Goal: Information Seeking & Learning: Learn about a topic

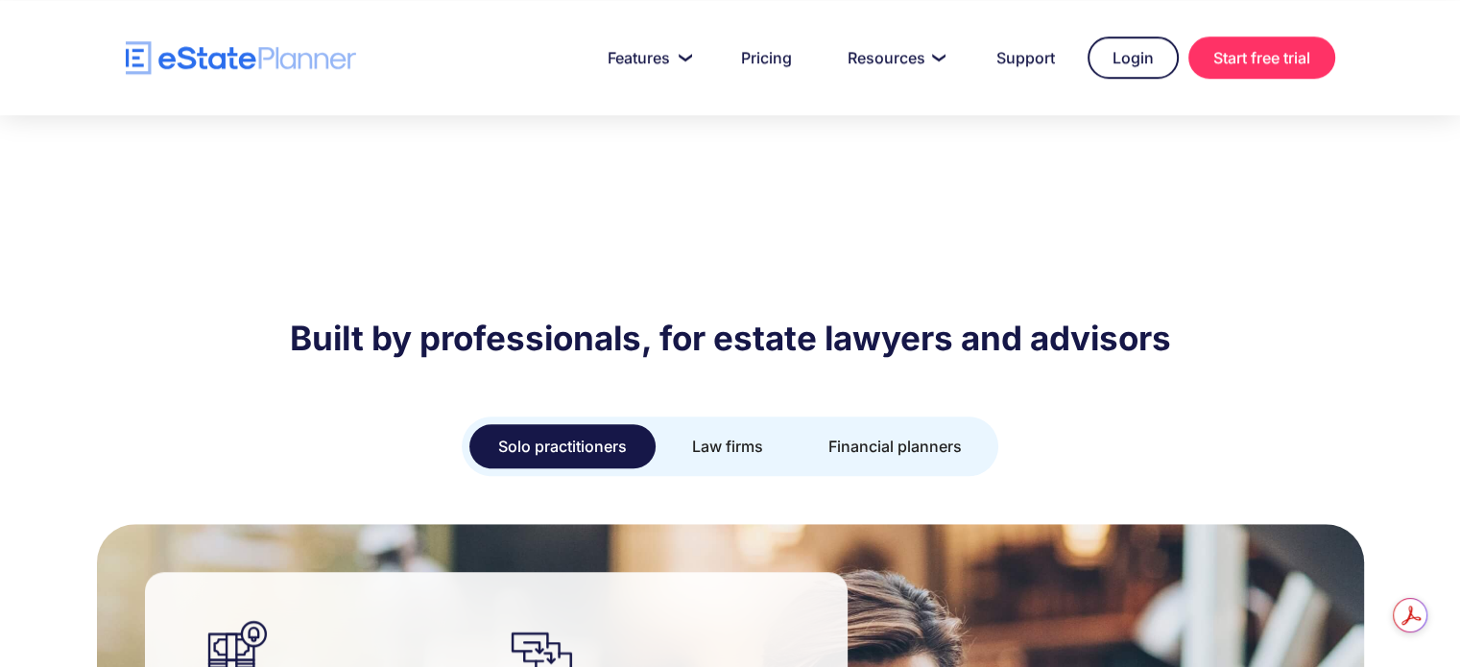
scroll to position [1344, 0]
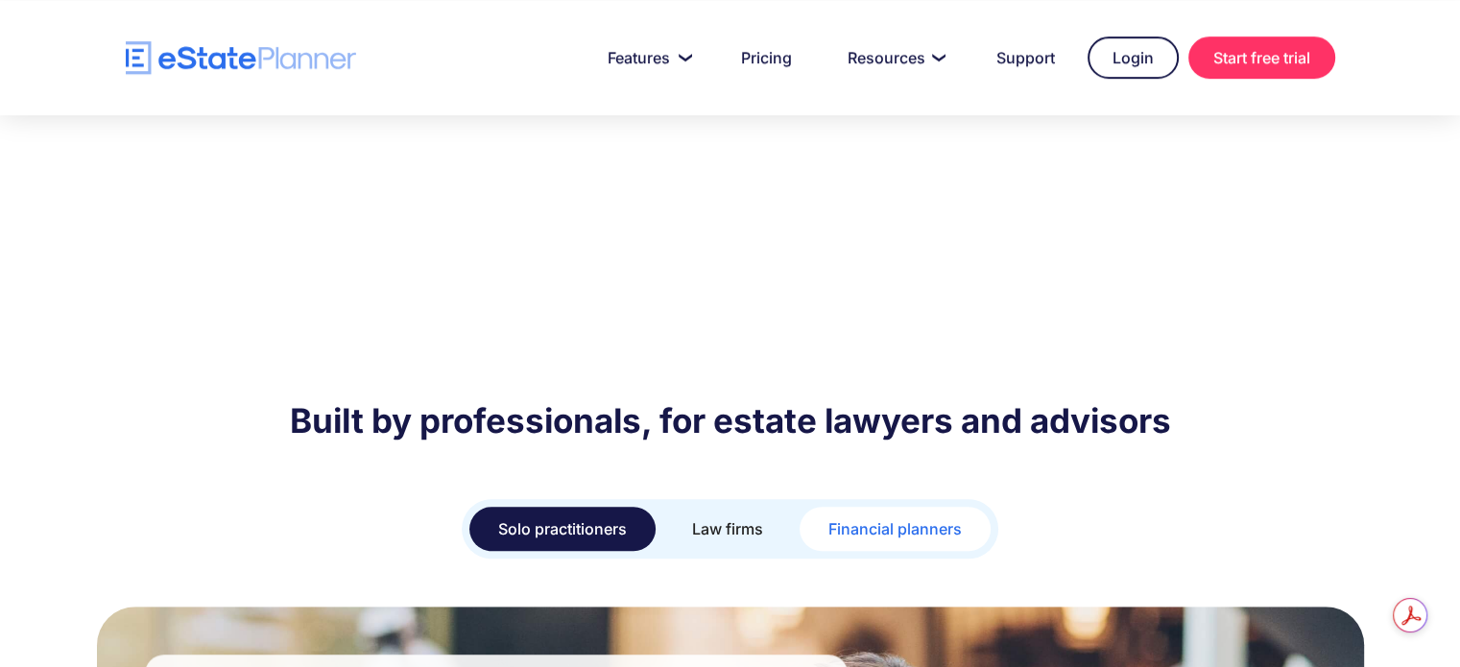
click at [894, 516] on div "Financial planners" at bounding box center [895, 529] width 133 height 27
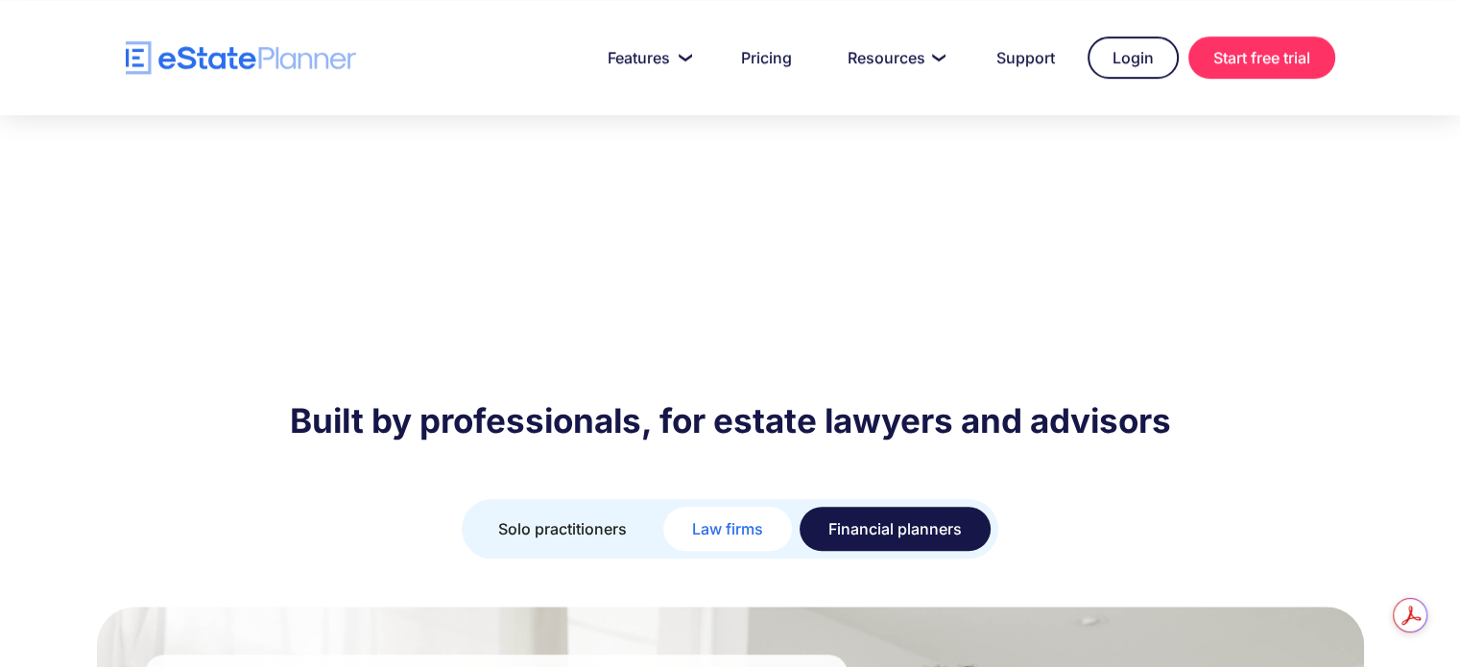
click at [757, 516] on div "Law firms" at bounding box center [727, 529] width 71 height 27
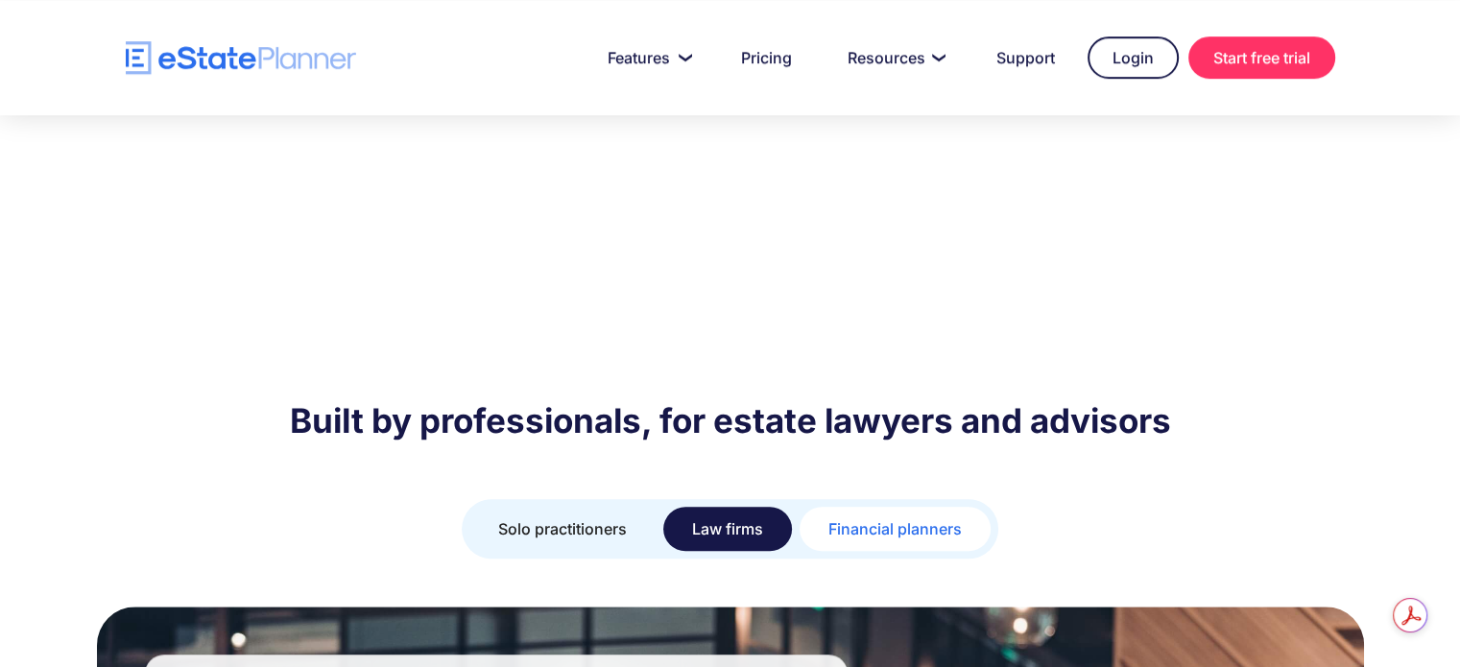
click at [853, 516] on div "Financial planners" at bounding box center [895, 529] width 133 height 27
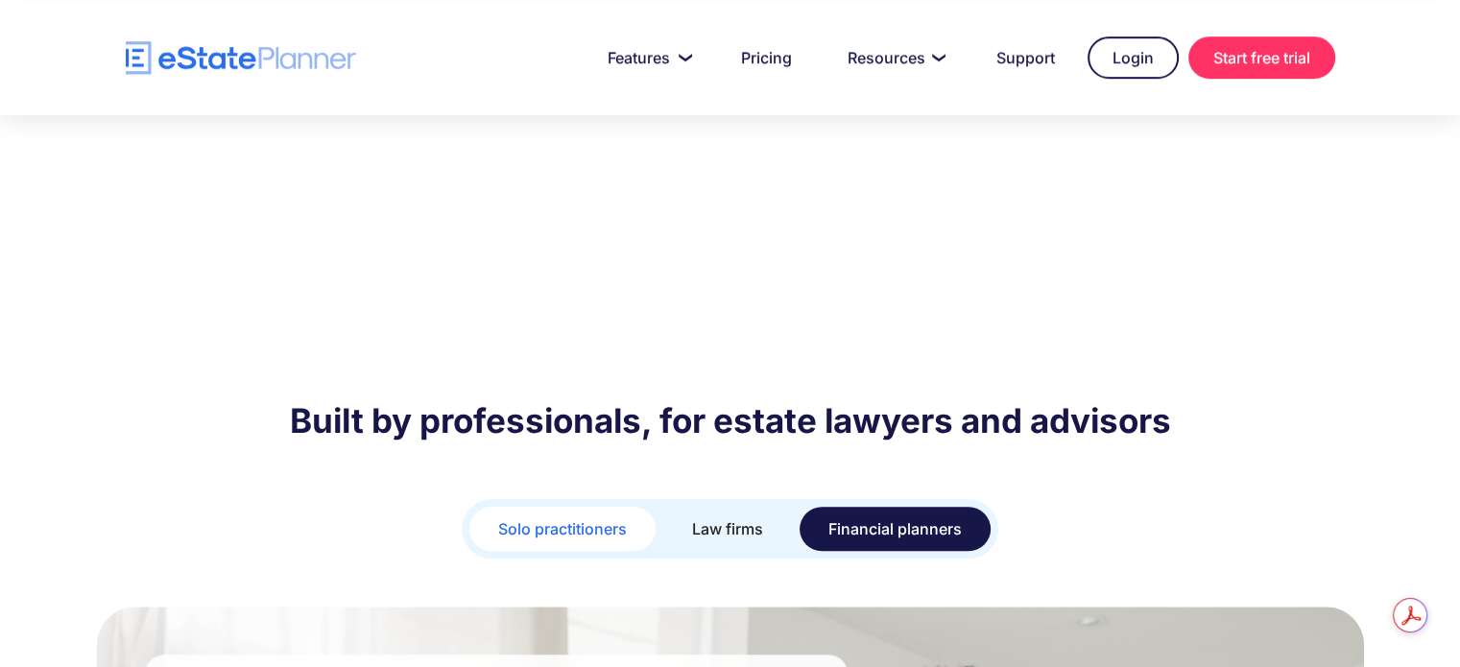
click at [618, 516] on div "Solo practitioners" at bounding box center [562, 529] width 129 height 27
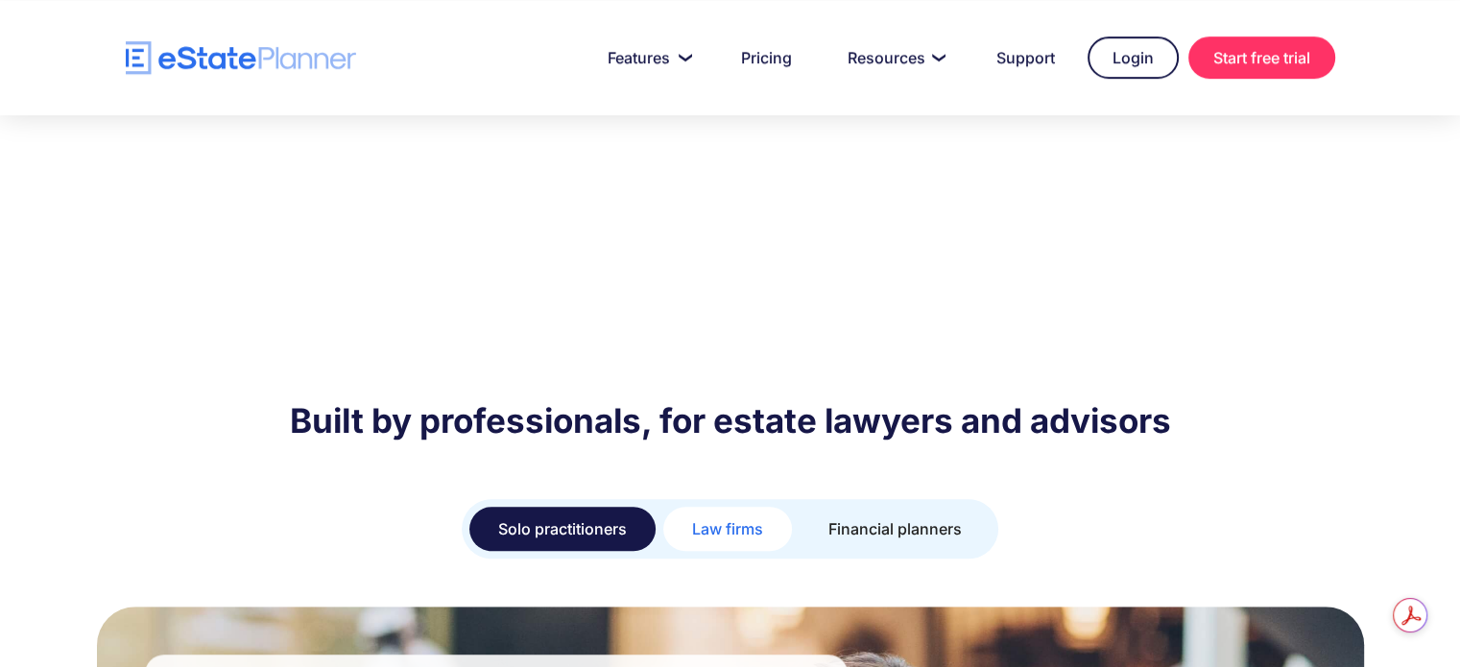
click at [706, 516] on div "Law firms" at bounding box center [727, 529] width 71 height 27
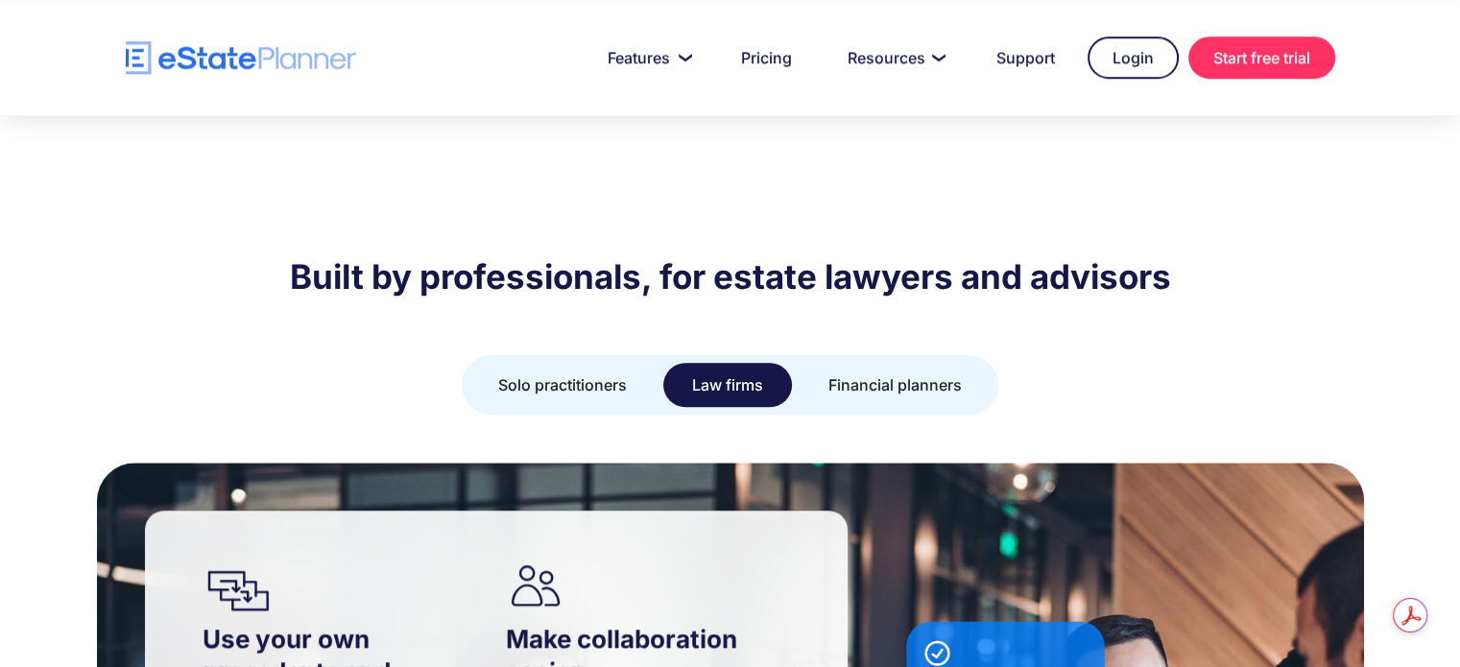
scroll to position [1536, 0]
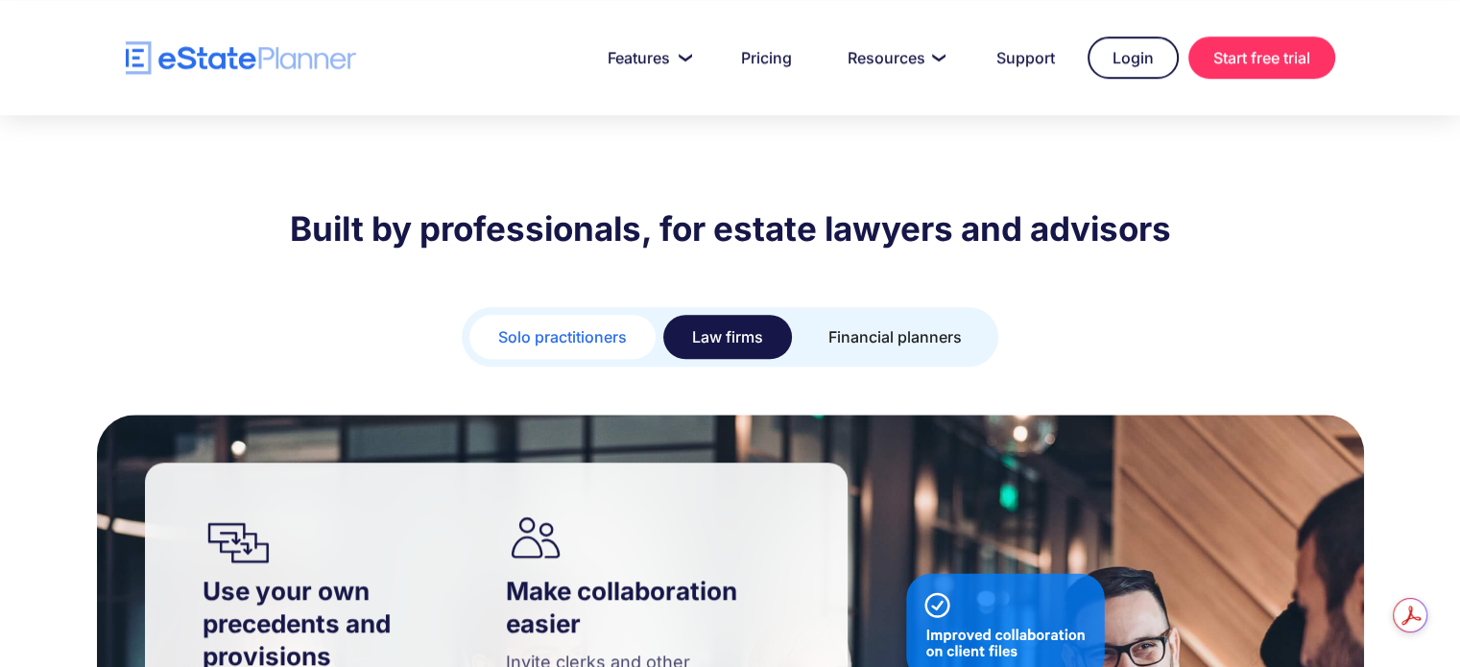
click at [562, 324] on div "Solo practitioners" at bounding box center [562, 337] width 129 height 27
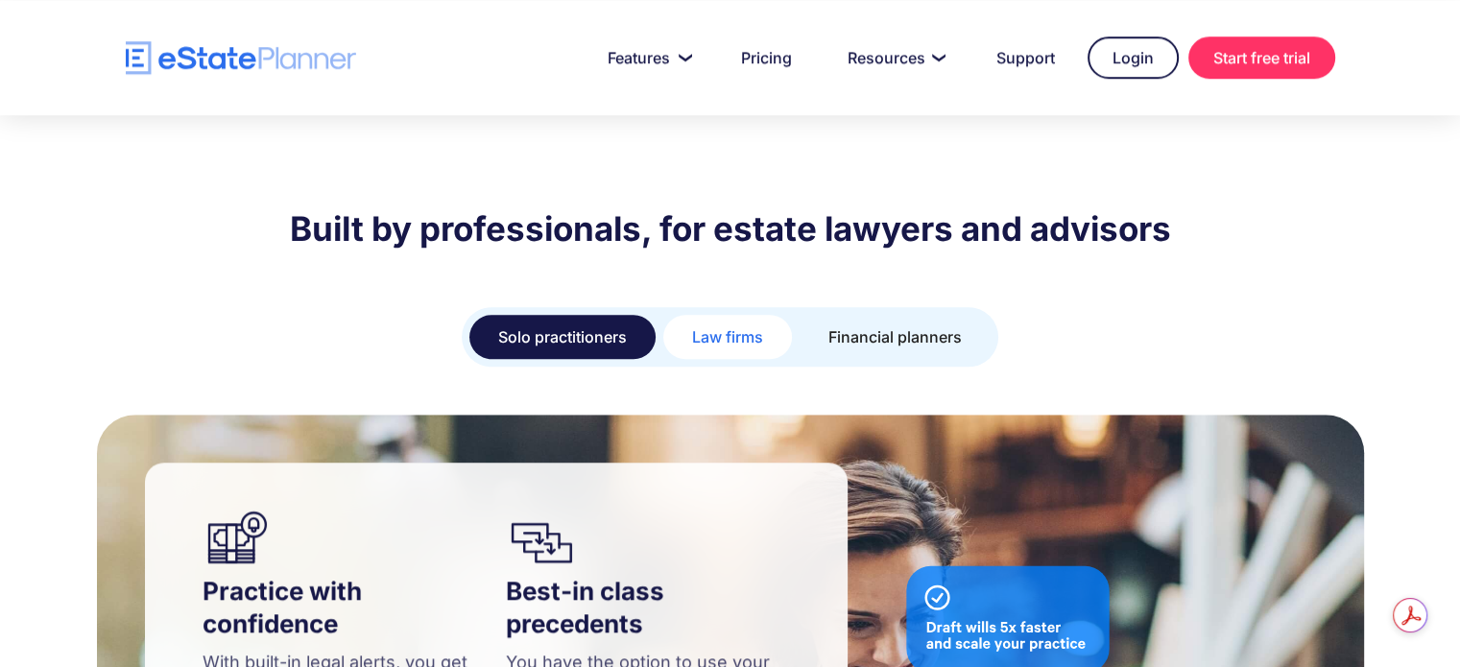
click at [687, 315] on link "Law firms" at bounding box center [727, 337] width 129 height 44
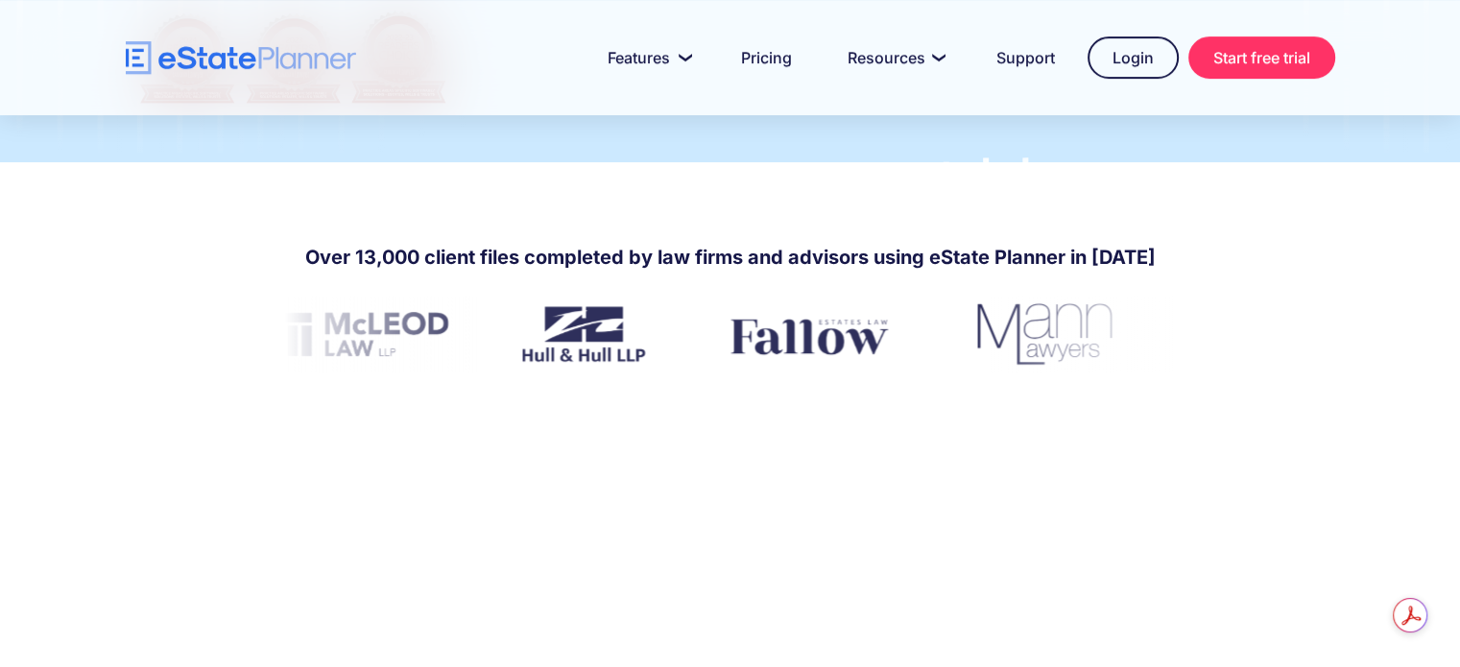
scroll to position [0, 0]
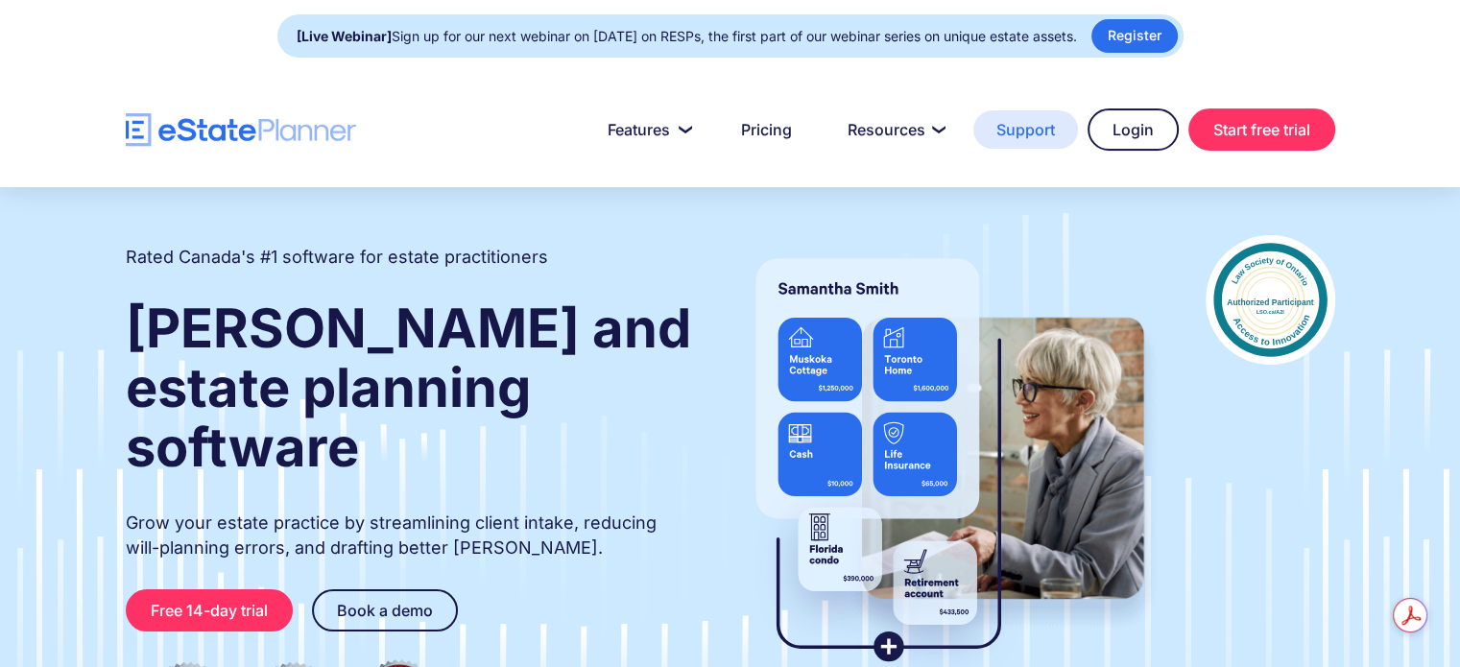
click at [1015, 126] on link "Support" at bounding box center [1026, 129] width 105 height 38
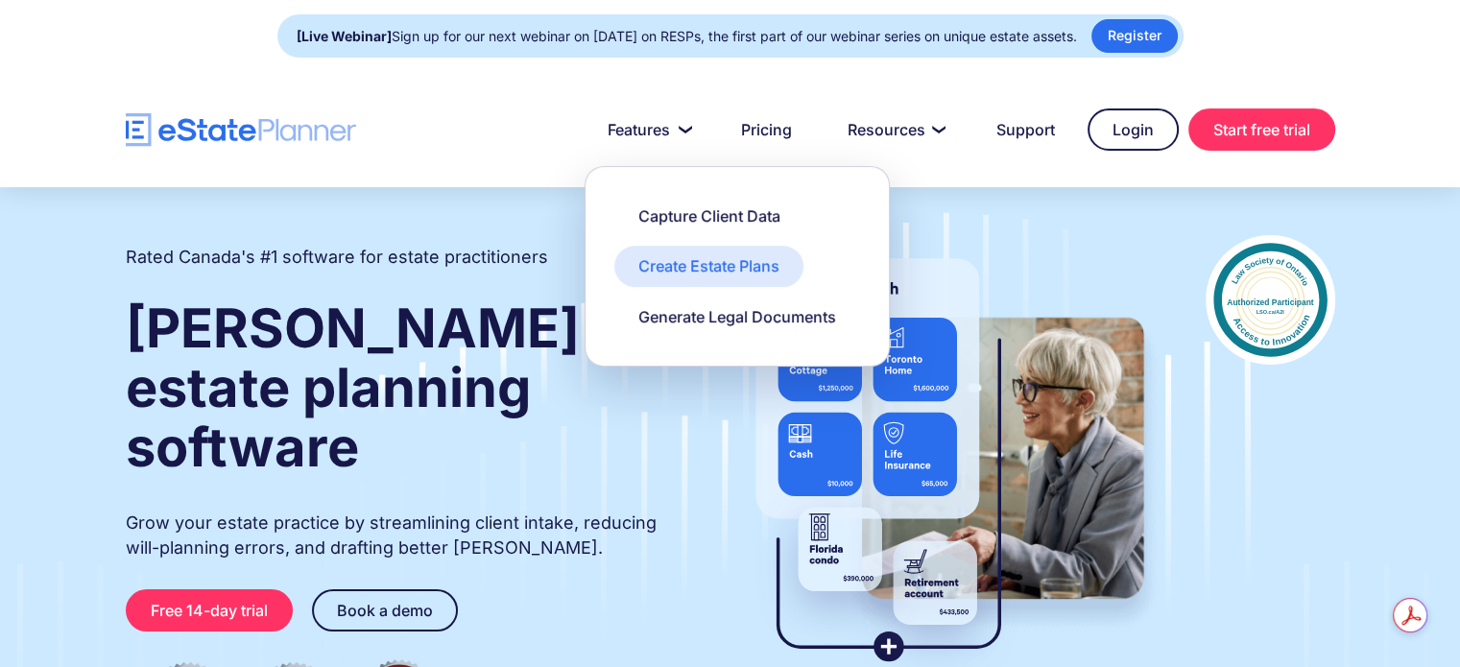
click at [691, 272] on div "Create Estate Plans" at bounding box center [708, 265] width 141 height 21
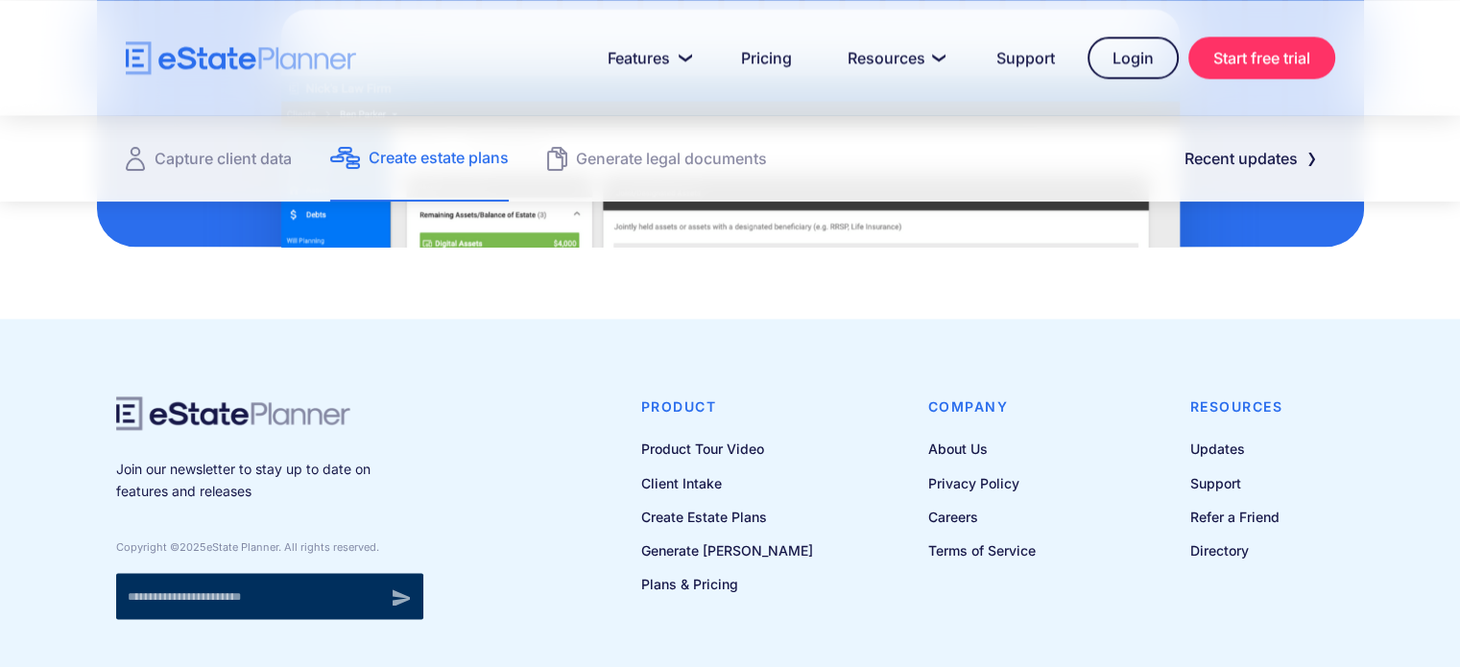
scroll to position [2700, 0]
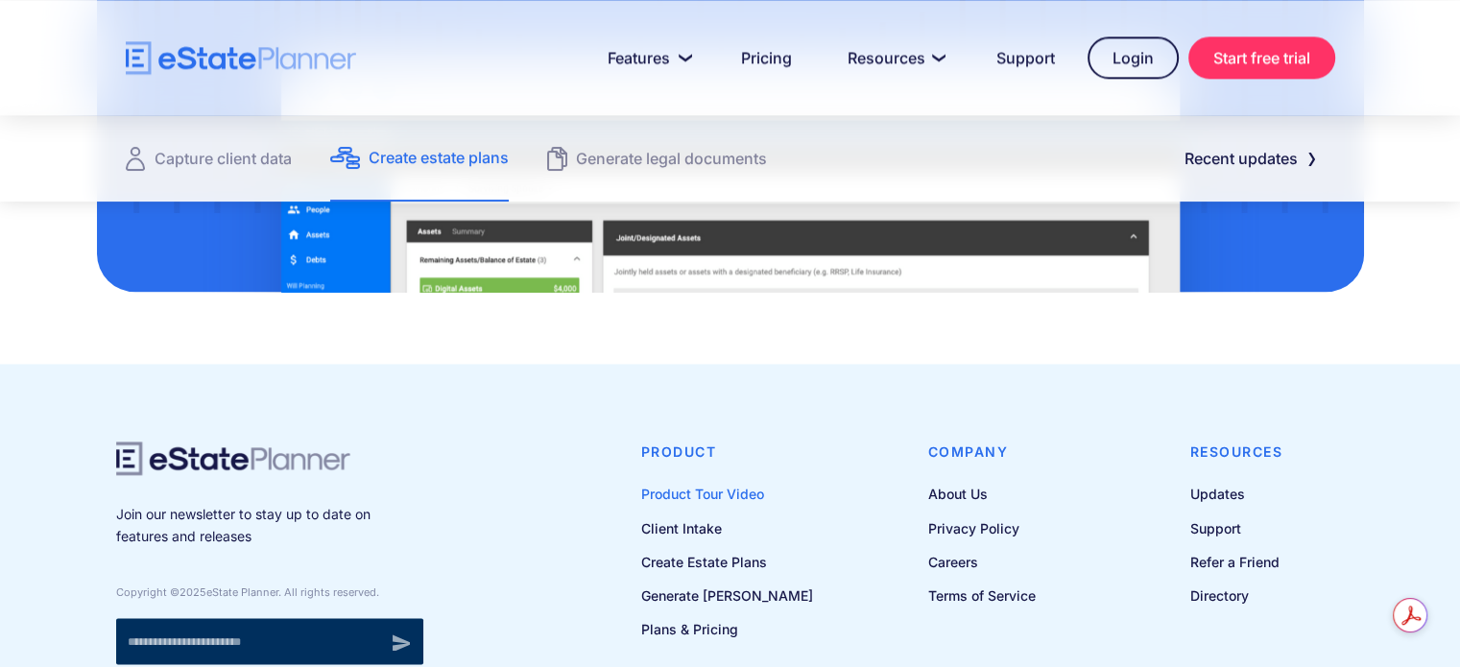
click at [732, 491] on link "Product Tour Video" at bounding box center [727, 494] width 172 height 24
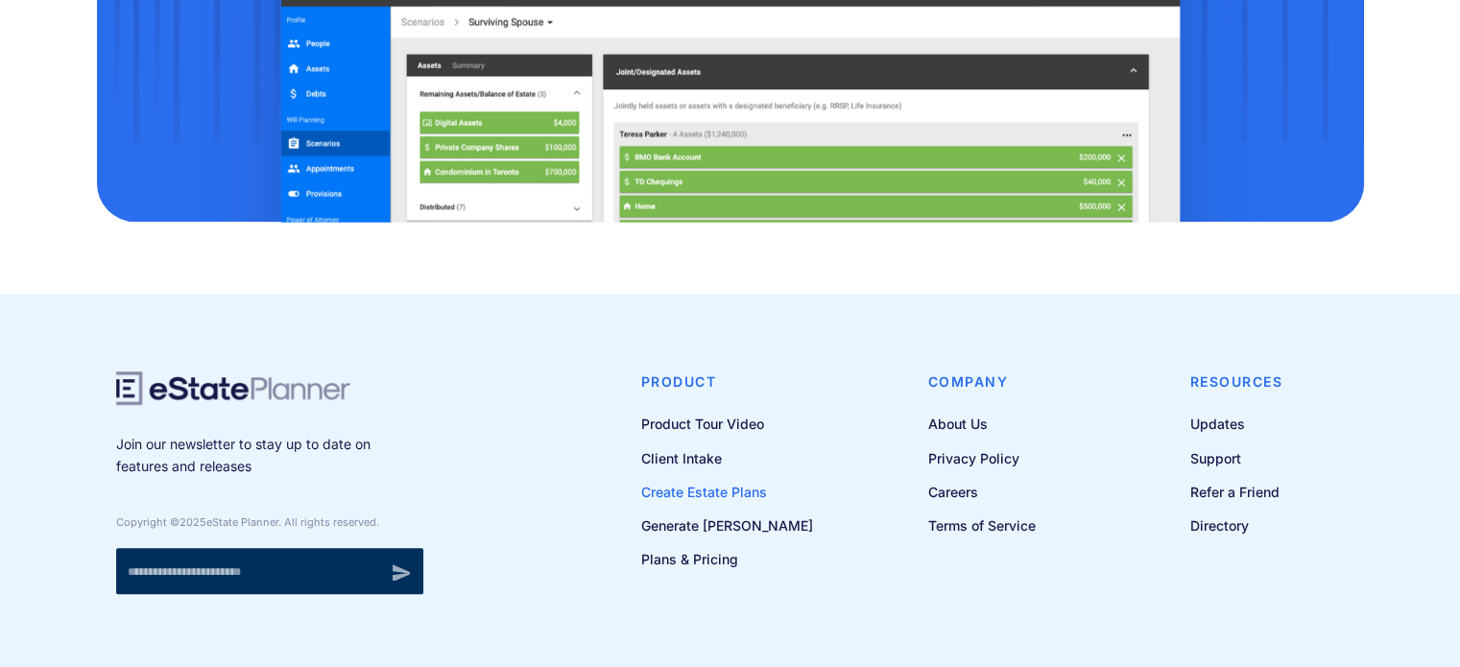
scroll to position [1318, 0]
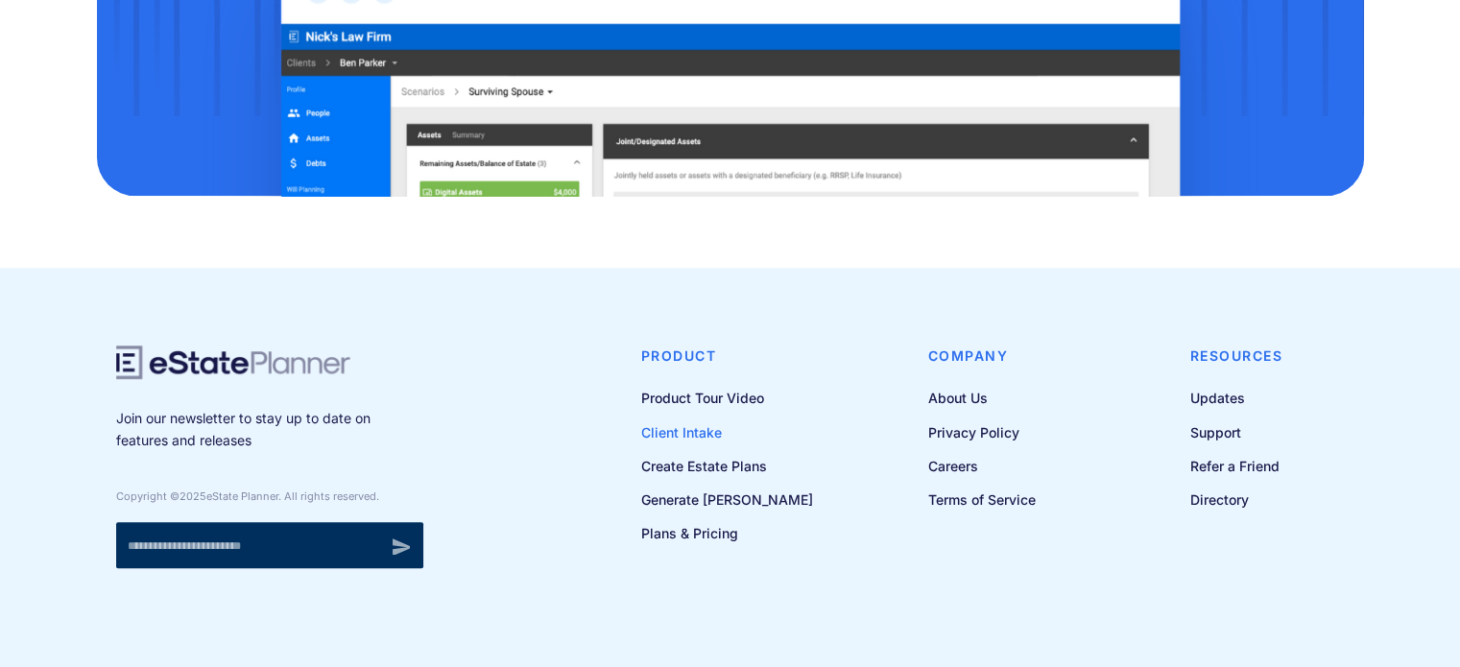
click at [719, 431] on link "Client Intake" at bounding box center [727, 433] width 172 height 24
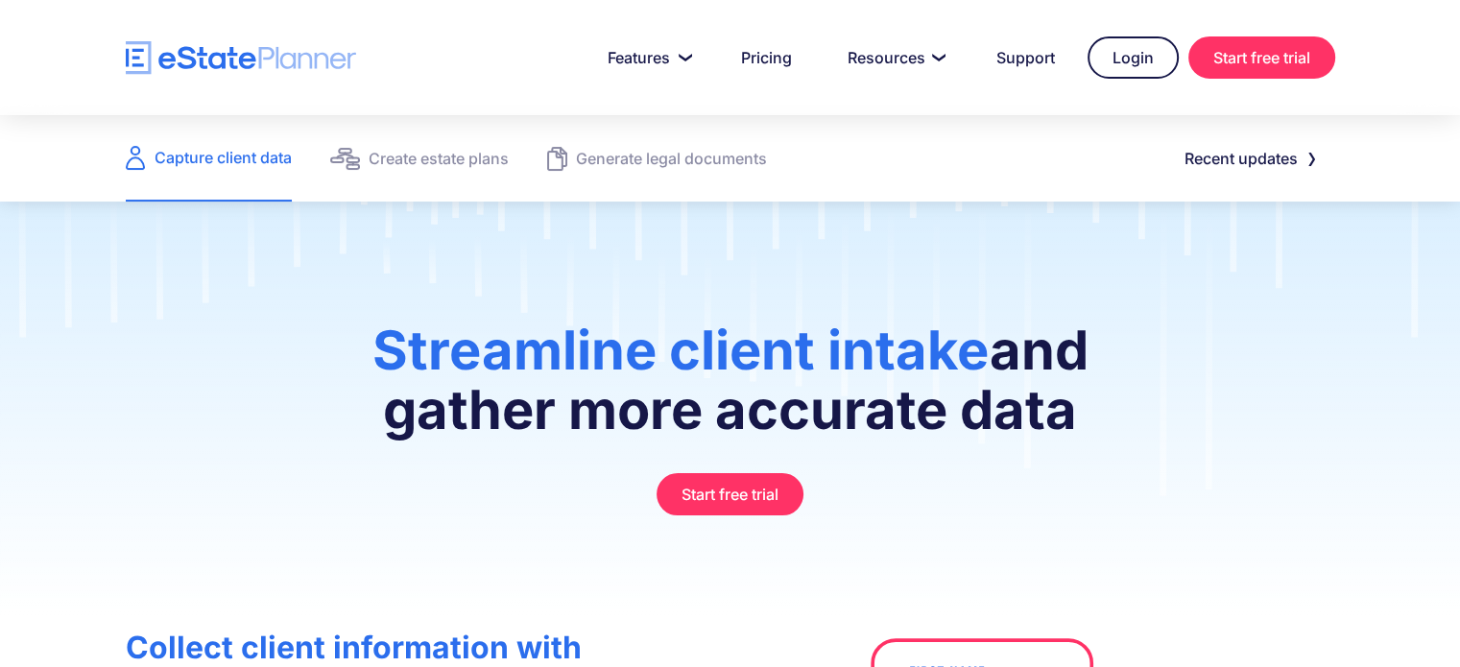
click at [216, 60] on img "home" at bounding box center [241, 58] width 230 height 34
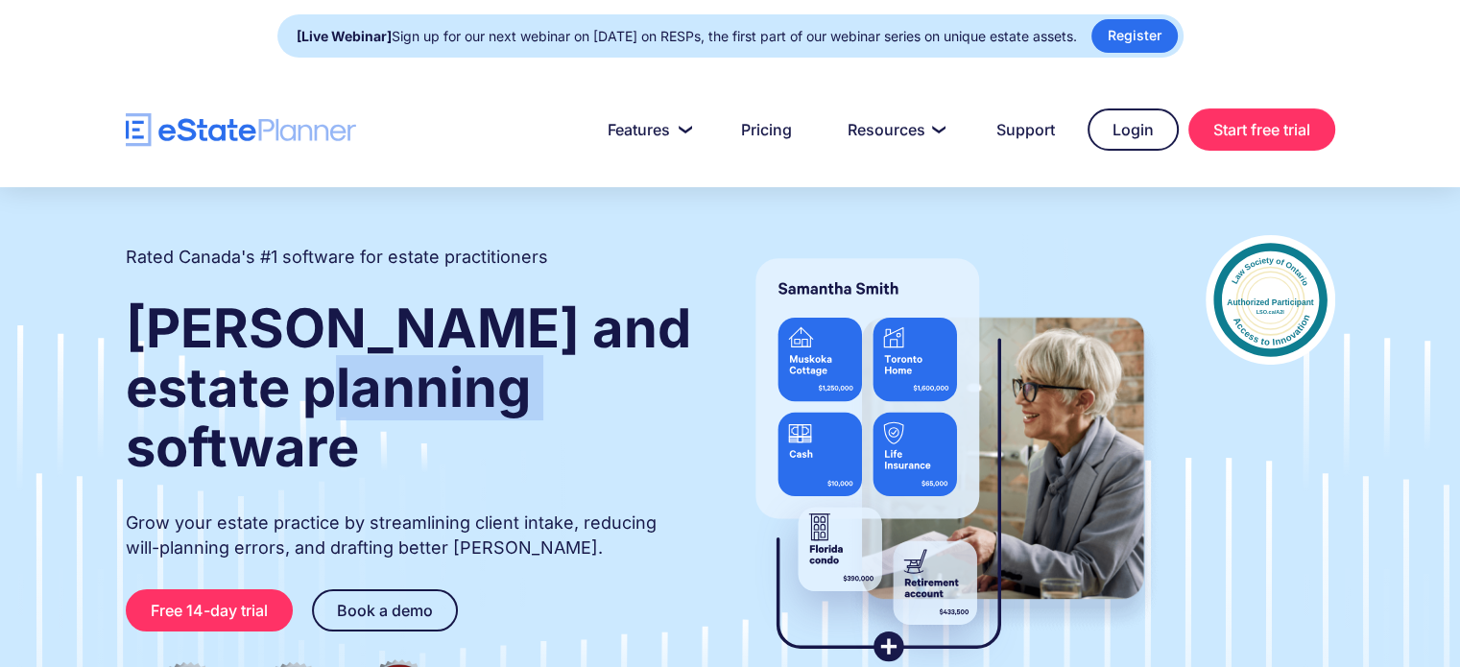
drag, startPoint x: 598, startPoint y: 387, endPoint x: 376, endPoint y: 393, distance: 221.9
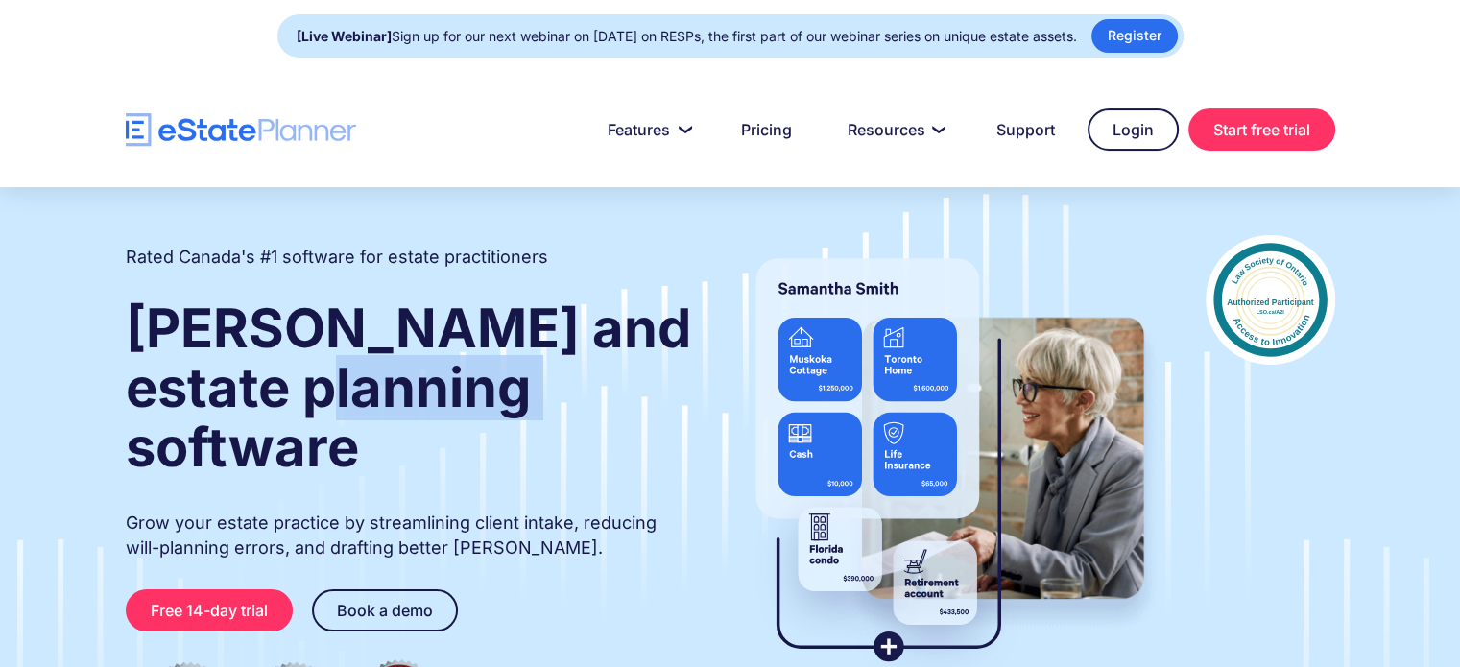
click at [376, 393] on strong "[PERSON_NAME] and estate planning software" at bounding box center [409, 388] width 566 height 184
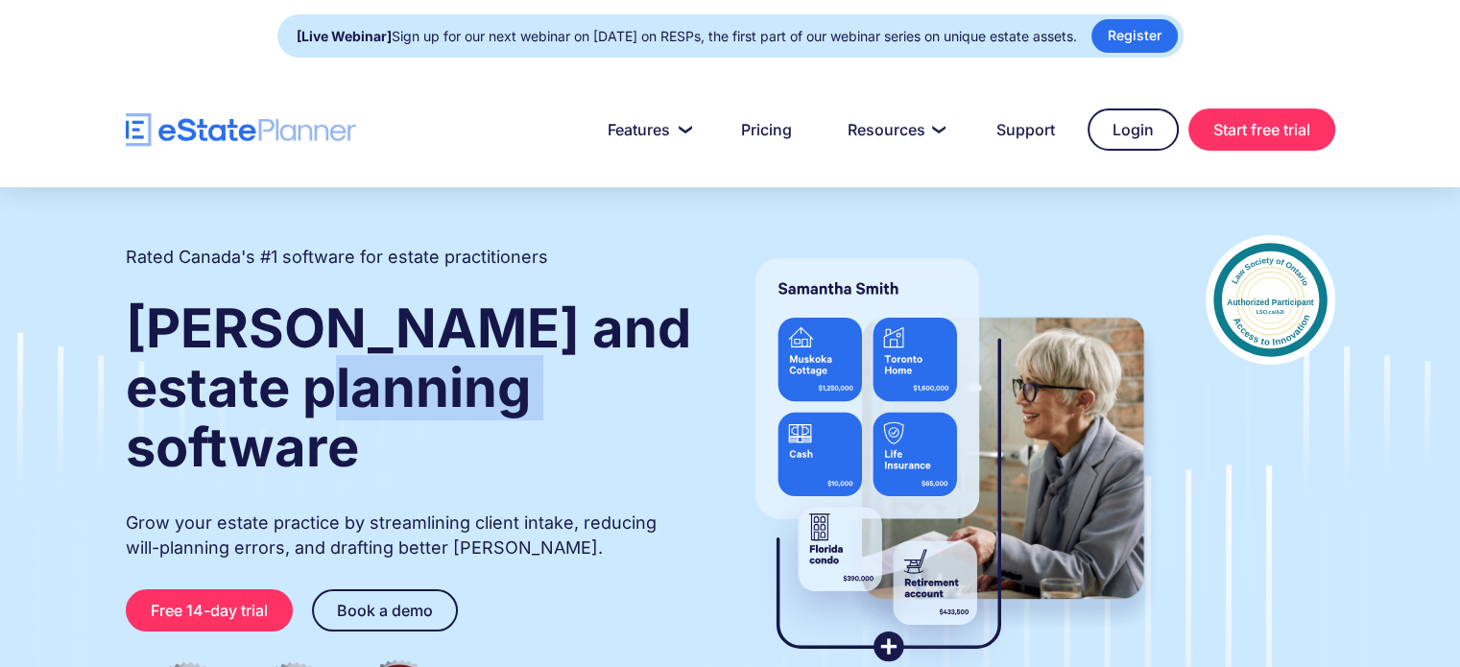
click at [576, 410] on strong "[PERSON_NAME] and estate planning software" at bounding box center [409, 388] width 566 height 184
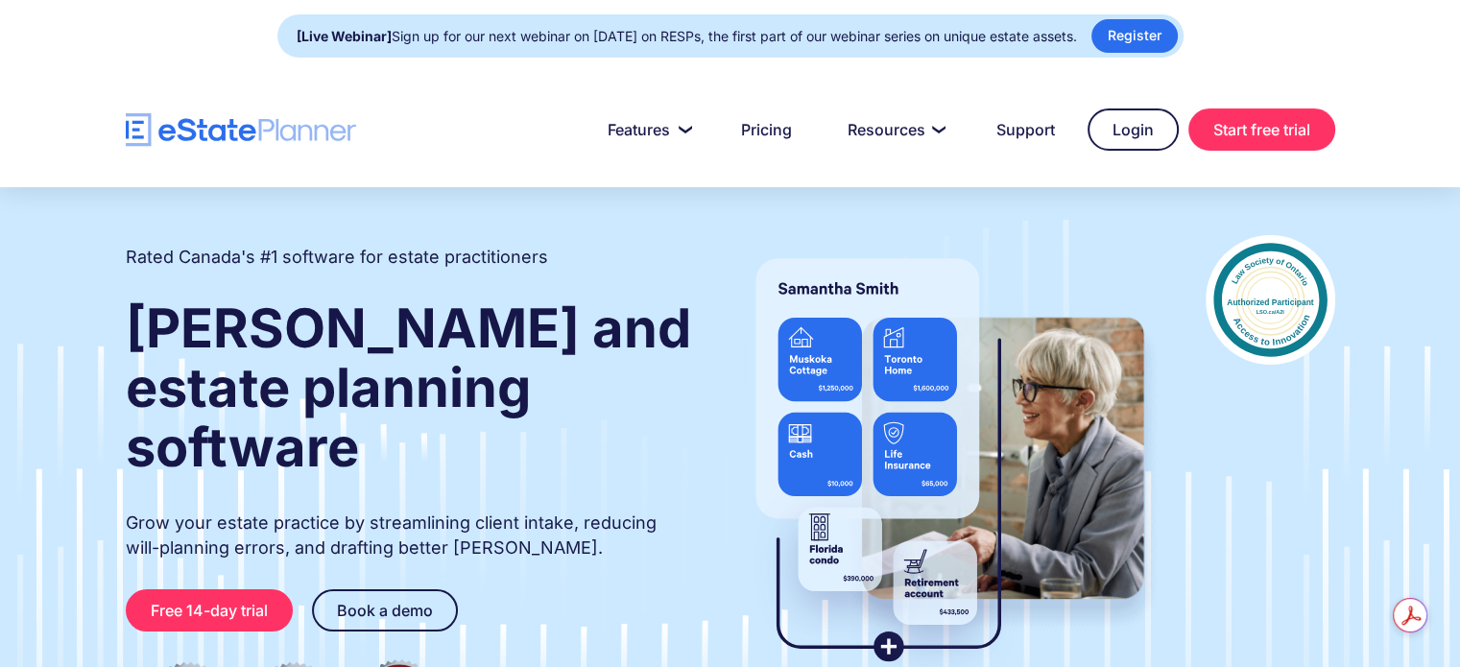
click at [569, 511] on p "Grow your estate practice by streamlining client intake, reducing will-planning…" at bounding box center [410, 536] width 568 height 50
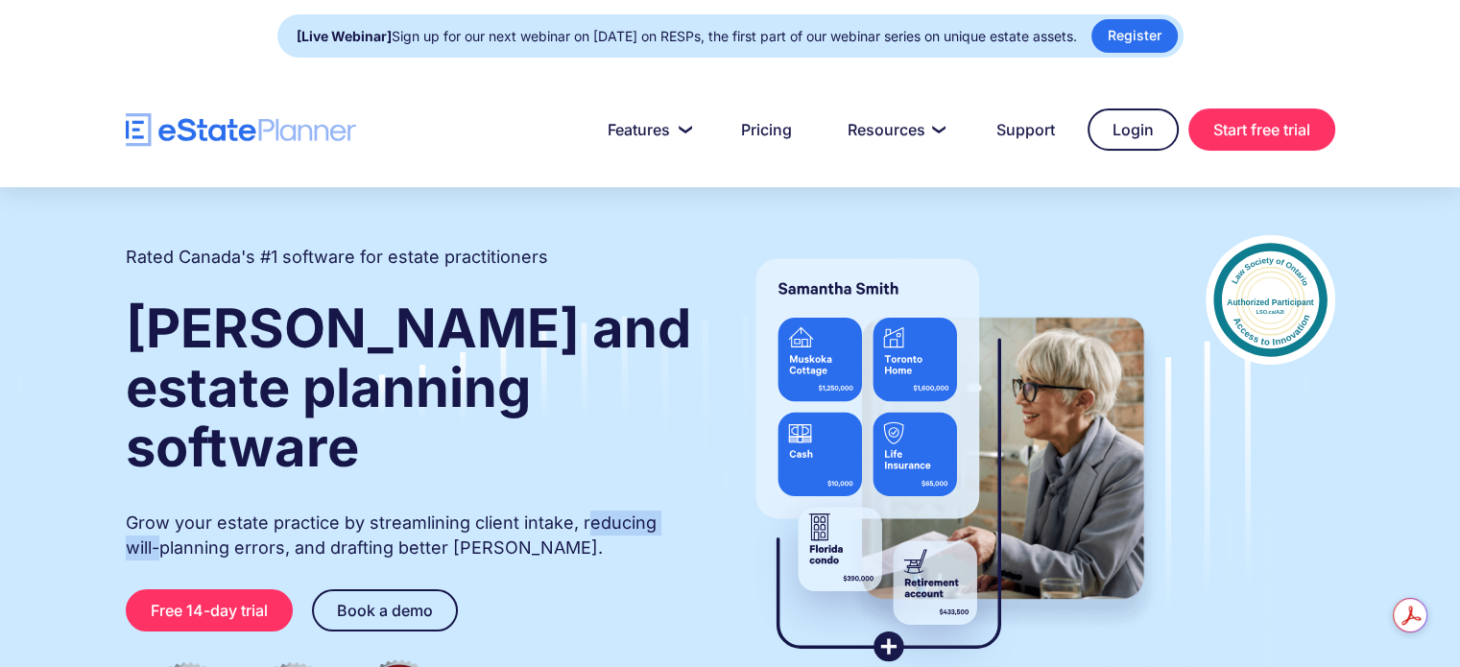
drag, startPoint x: 588, startPoint y: 465, endPoint x: 689, endPoint y: 464, distance: 101.8
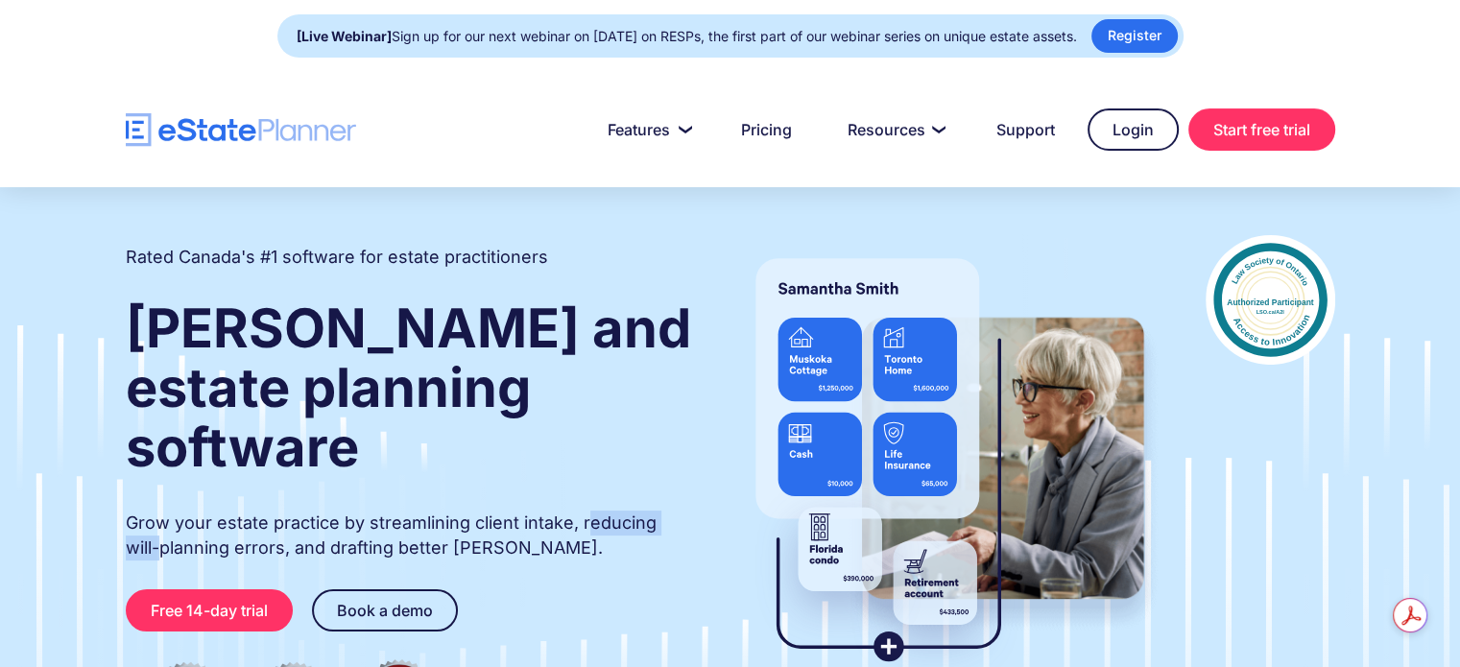
click at [689, 511] on p "Grow your estate practice by streamlining client intake, reducing will-planning…" at bounding box center [410, 536] width 568 height 50
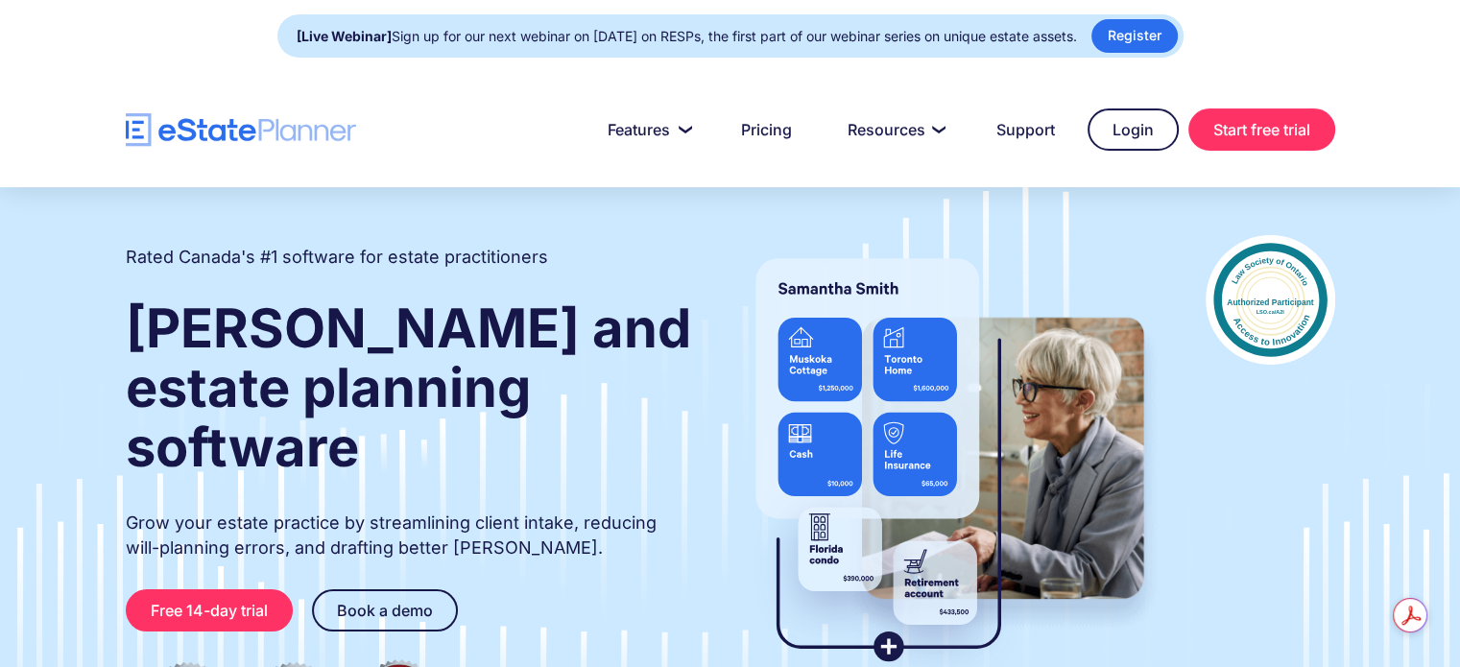
click at [641, 511] on p "Grow your estate practice by streamlining client intake, reducing will-planning…" at bounding box center [410, 536] width 568 height 50
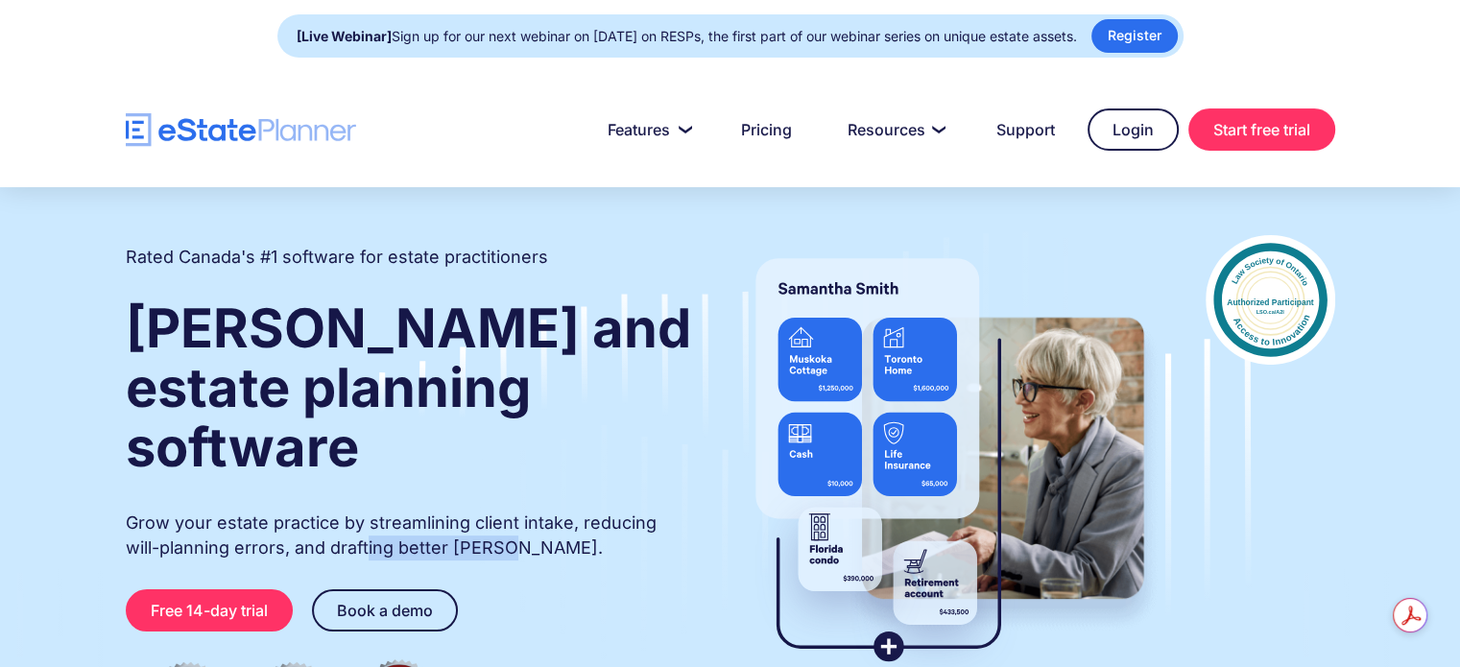
drag, startPoint x: 333, startPoint y: 490, endPoint x: 473, endPoint y: 486, distance: 140.2
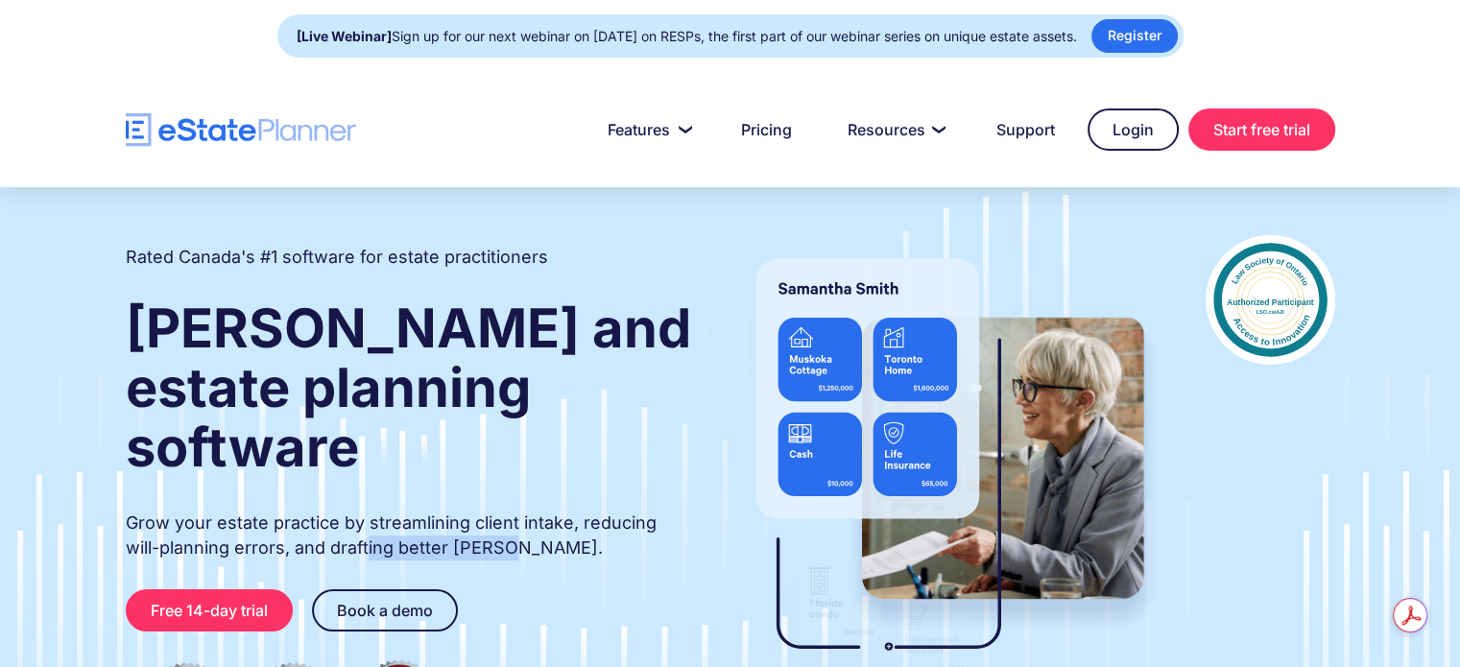
click at [473, 511] on p "Grow your estate practice by streamlining client intake, reducing will-planning…" at bounding box center [410, 536] width 568 height 50
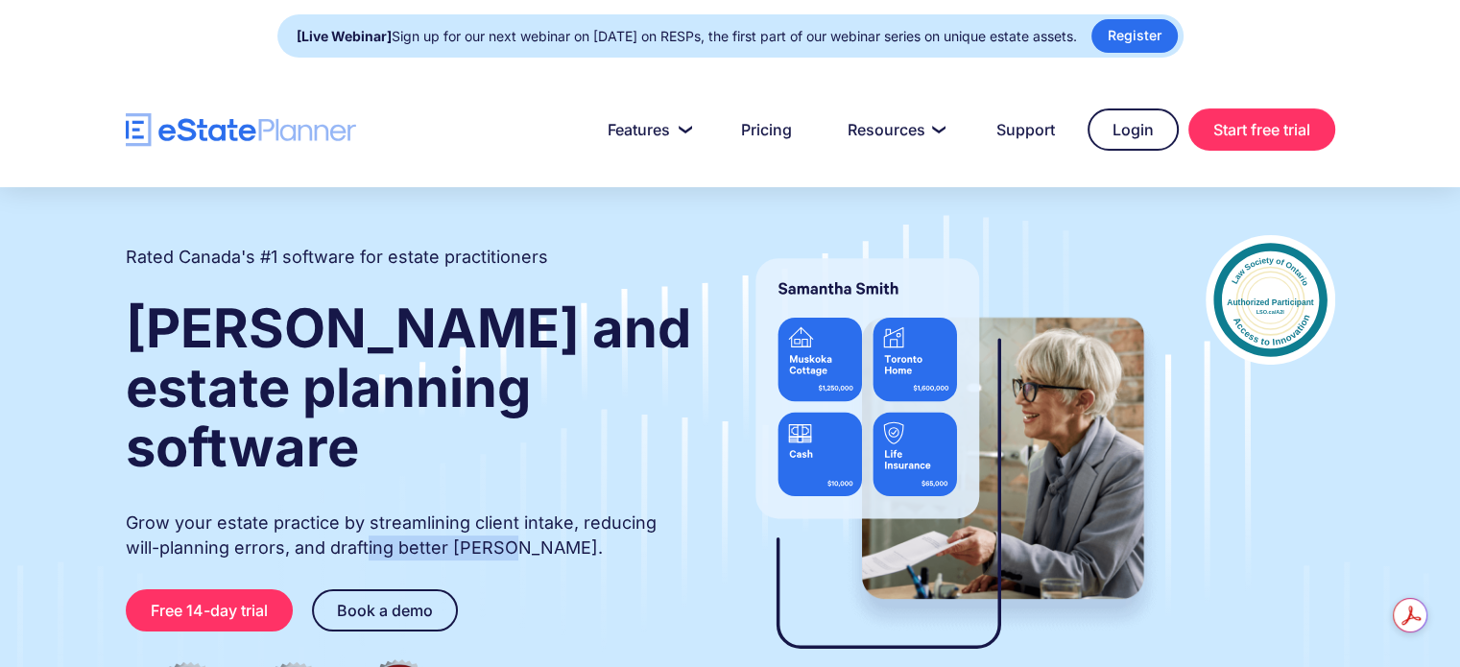
click at [530, 511] on p "Grow your estate practice by streamlining client intake, reducing will-planning…" at bounding box center [410, 536] width 568 height 50
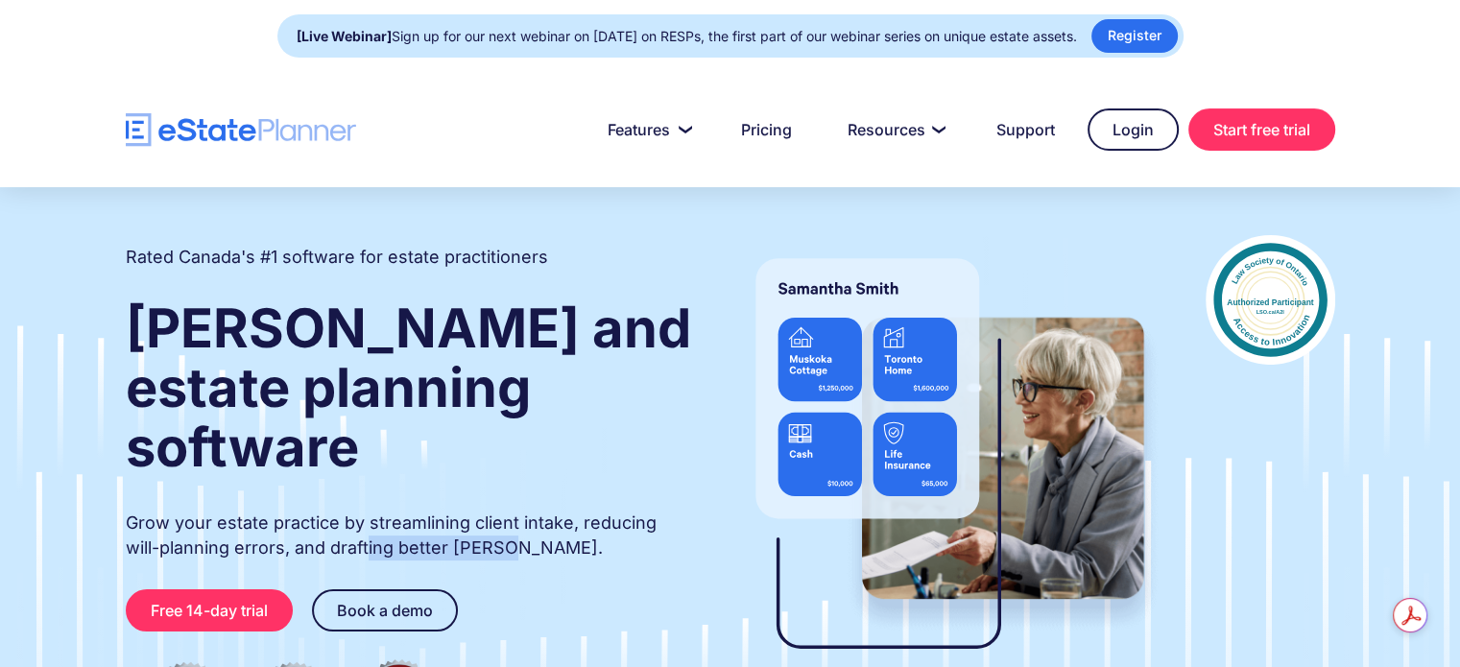
click at [529, 511] on p "Grow your estate practice by streamlining client intake, reducing will-planning…" at bounding box center [410, 536] width 568 height 50
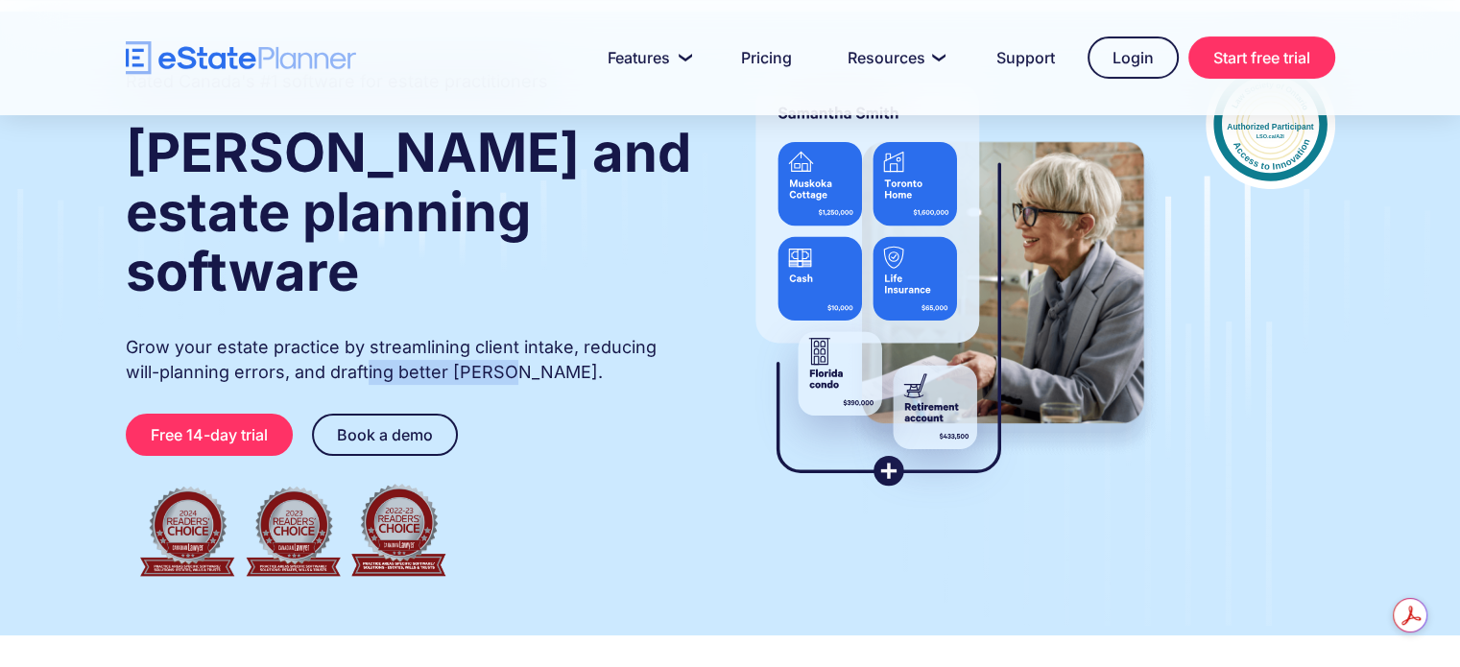
scroll to position [192, 0]
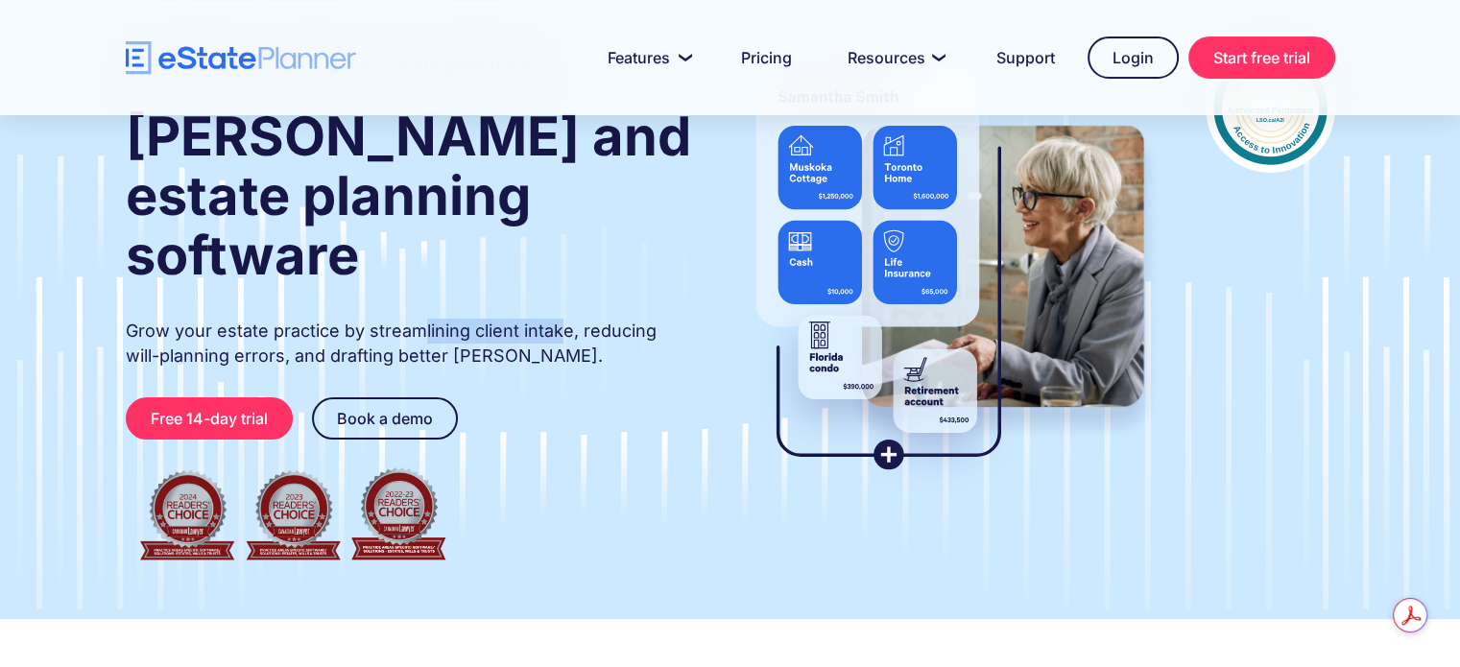
drag, startPoint x: 420, startPoint y: 275, endPoint x: 560, endPoint y: 264, distance: 140.6
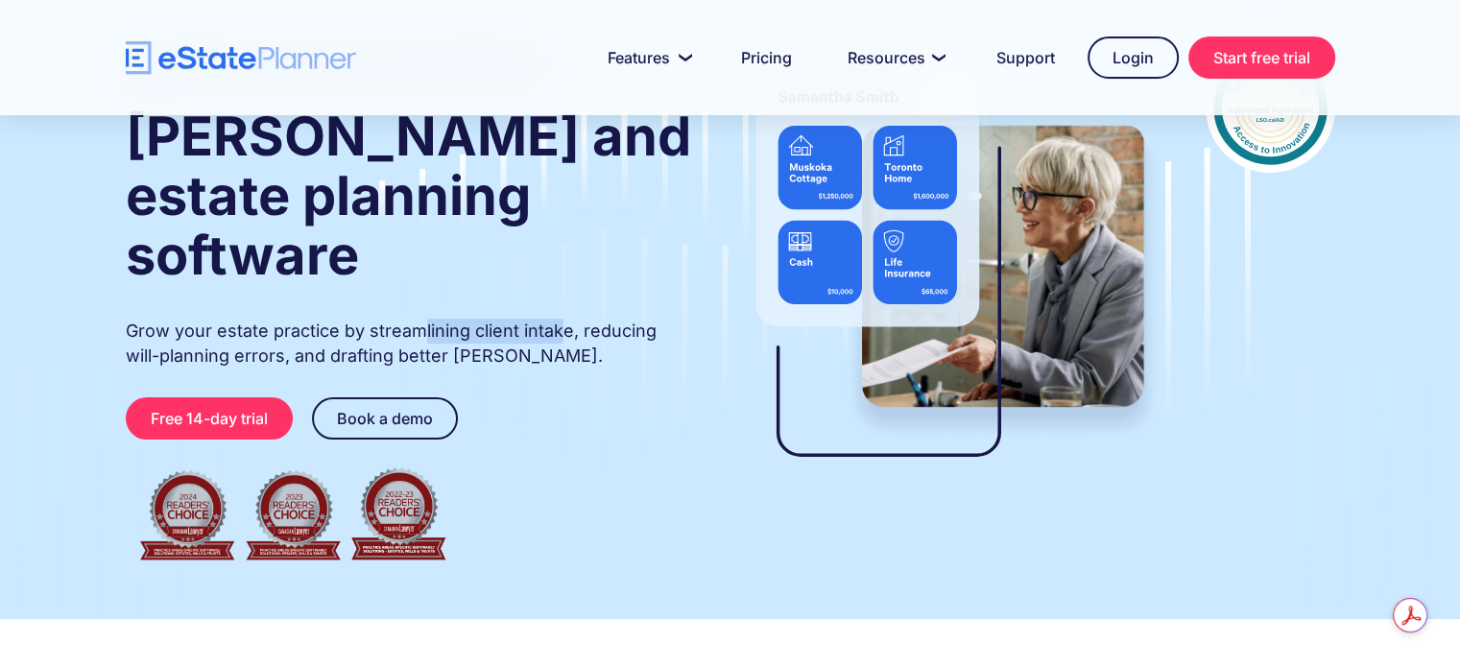
click at [560, 319] on p "Grow your estate practice by streamlining client intake, reducing will-planning…" at bounding box center [410, 344] width 568 height 50
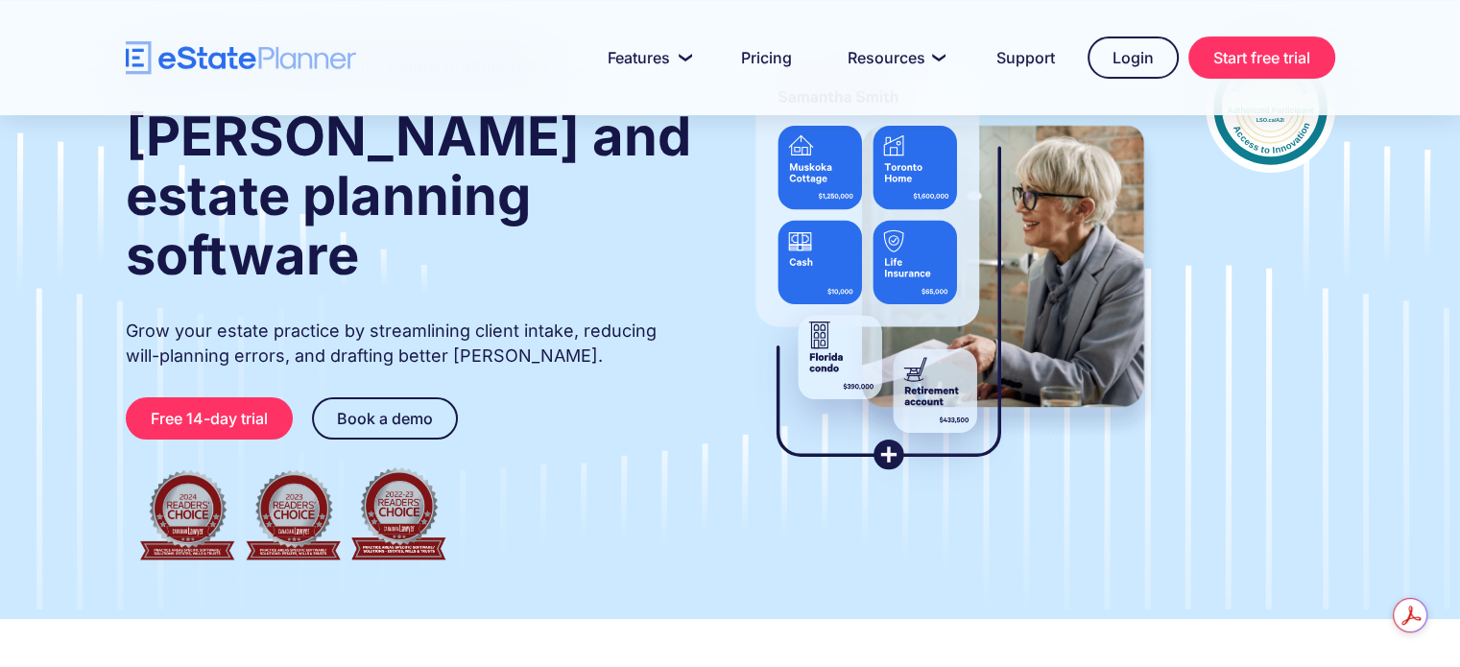
click at [566, 418] on div "Rated Canada's #1 software for estate practitioners Wills and estate planning s…" at bounding box center [410, 307] width 568 height 528
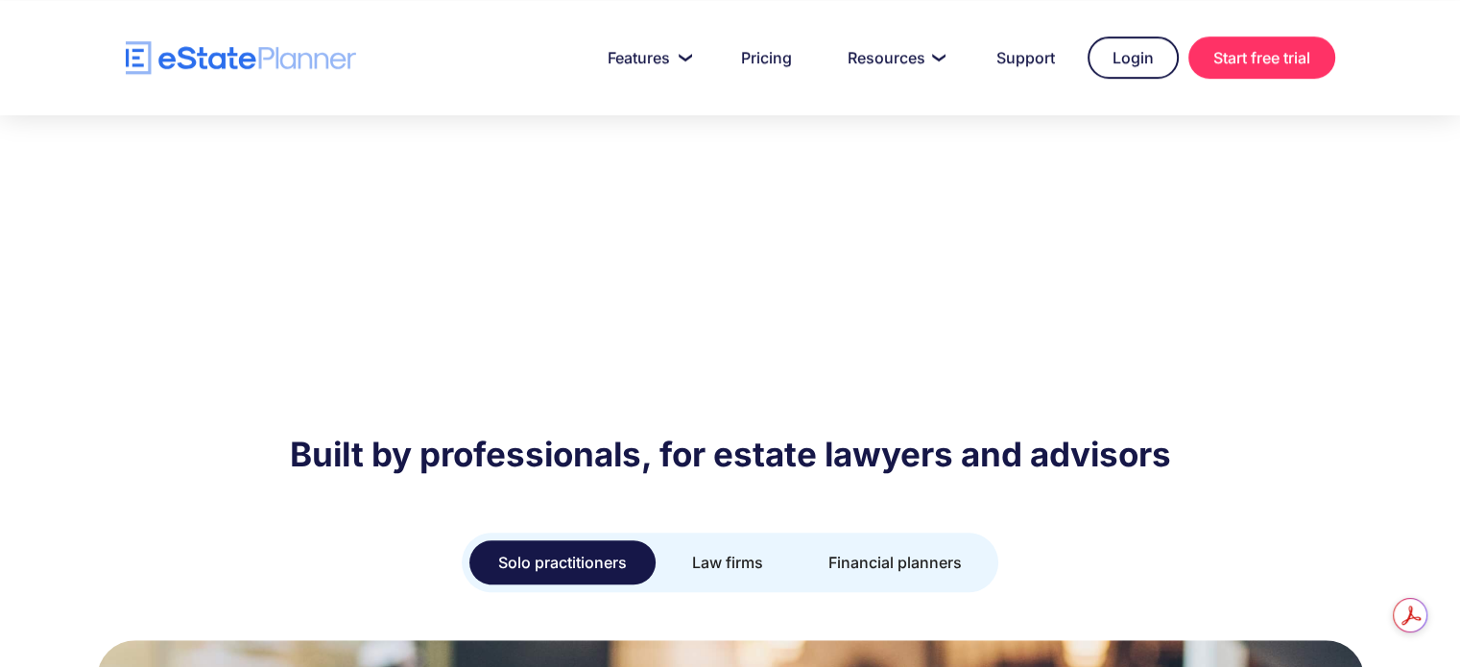
scroll to position [1344, 0]
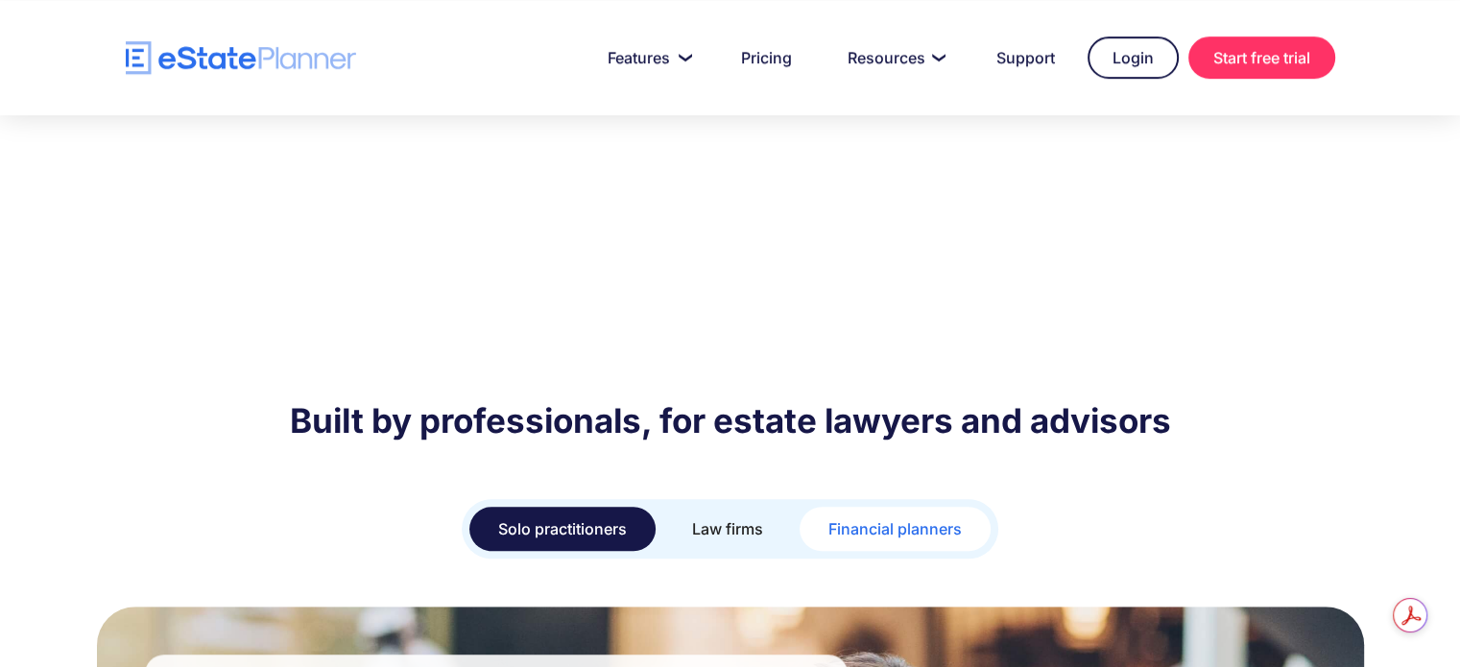
click at [877, 516] on div "Financial planners" at bounding box center [895, 529] width 133 height 27
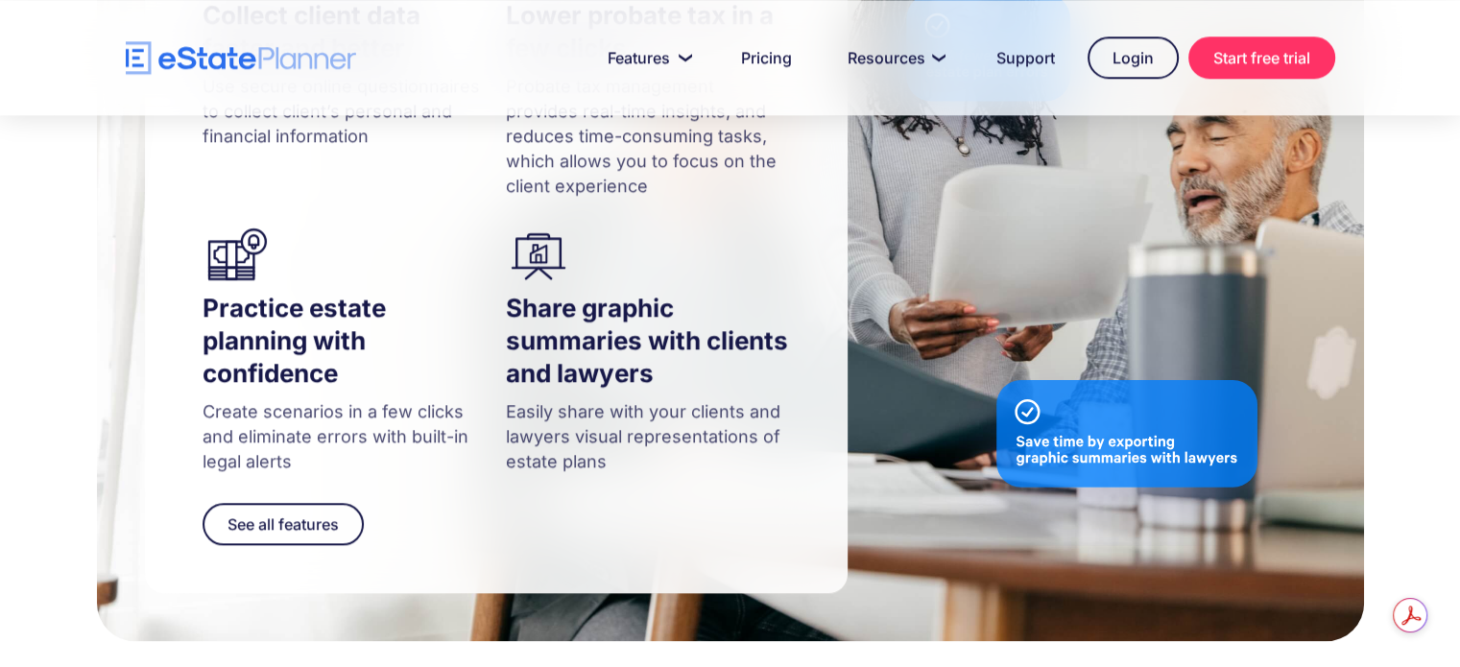
scroll to position [1536, 0]
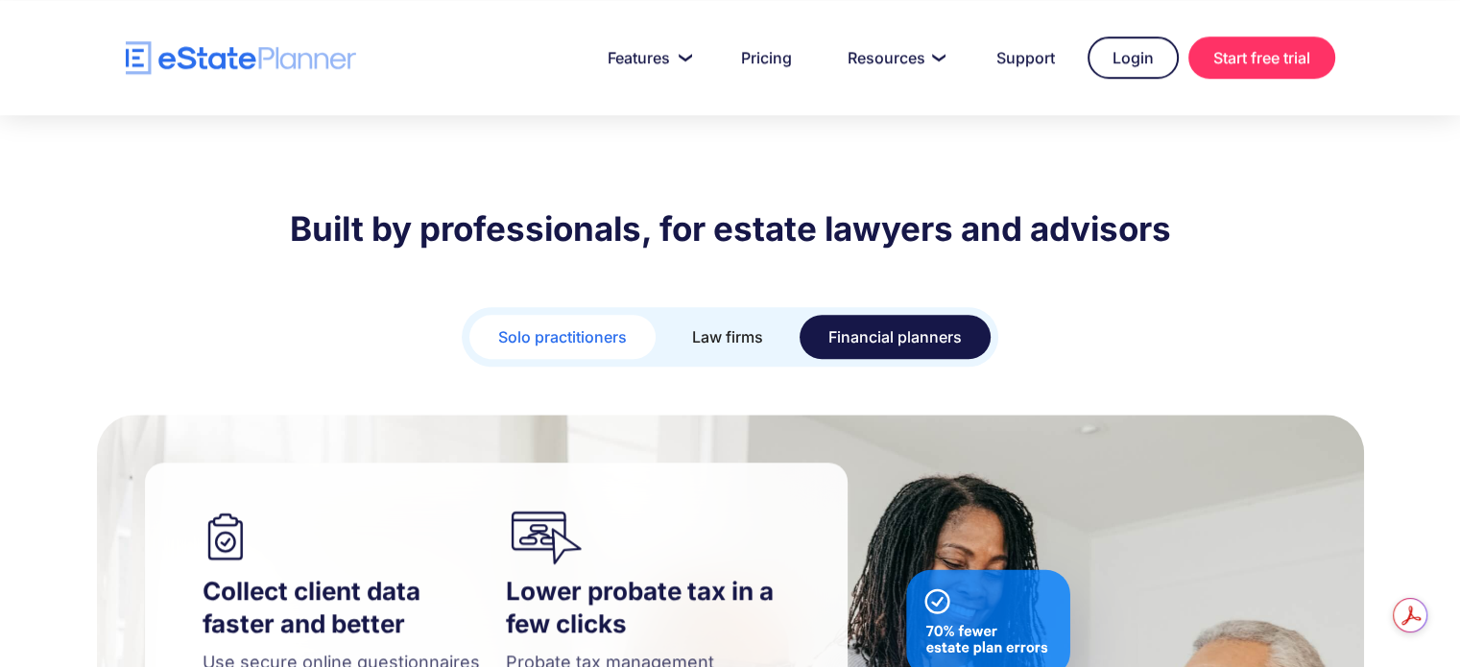
click at [591, 324] on div "Solo practitioners" at bounding box center [562, 337] width 129 height 27
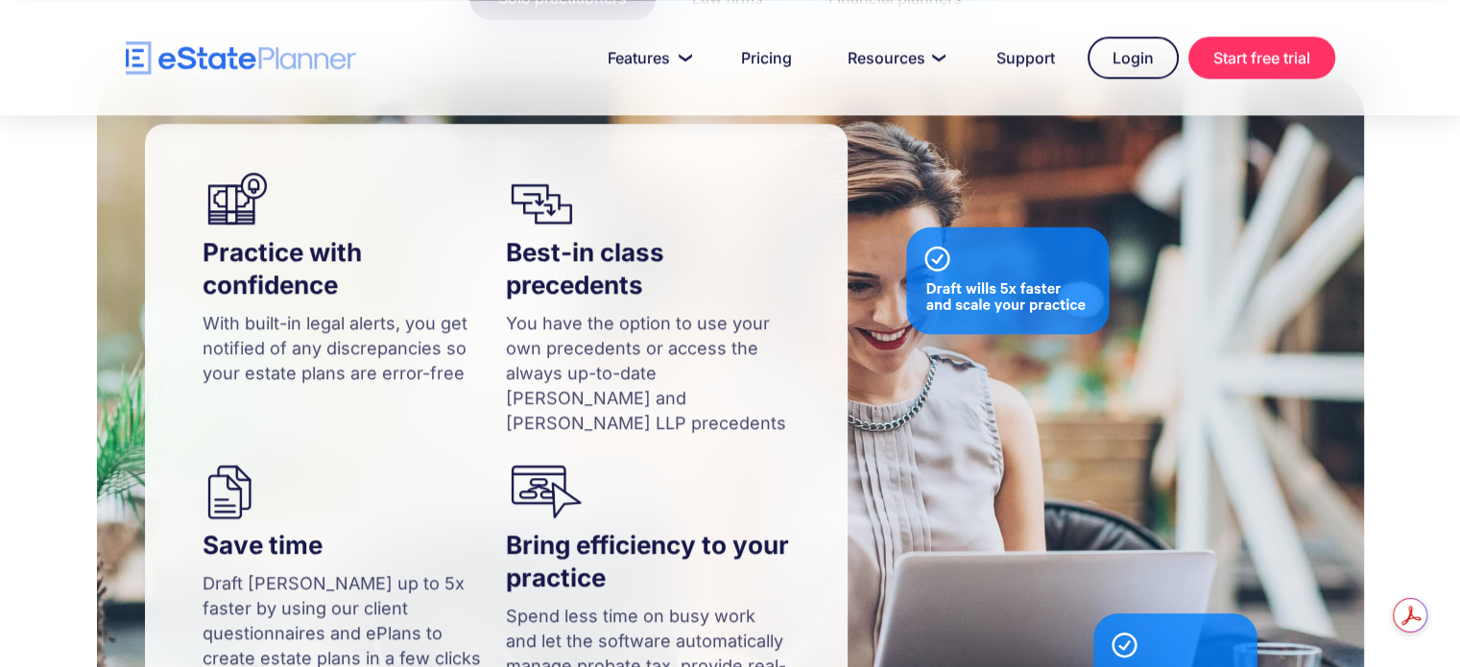
scroll to position [2016, 0]
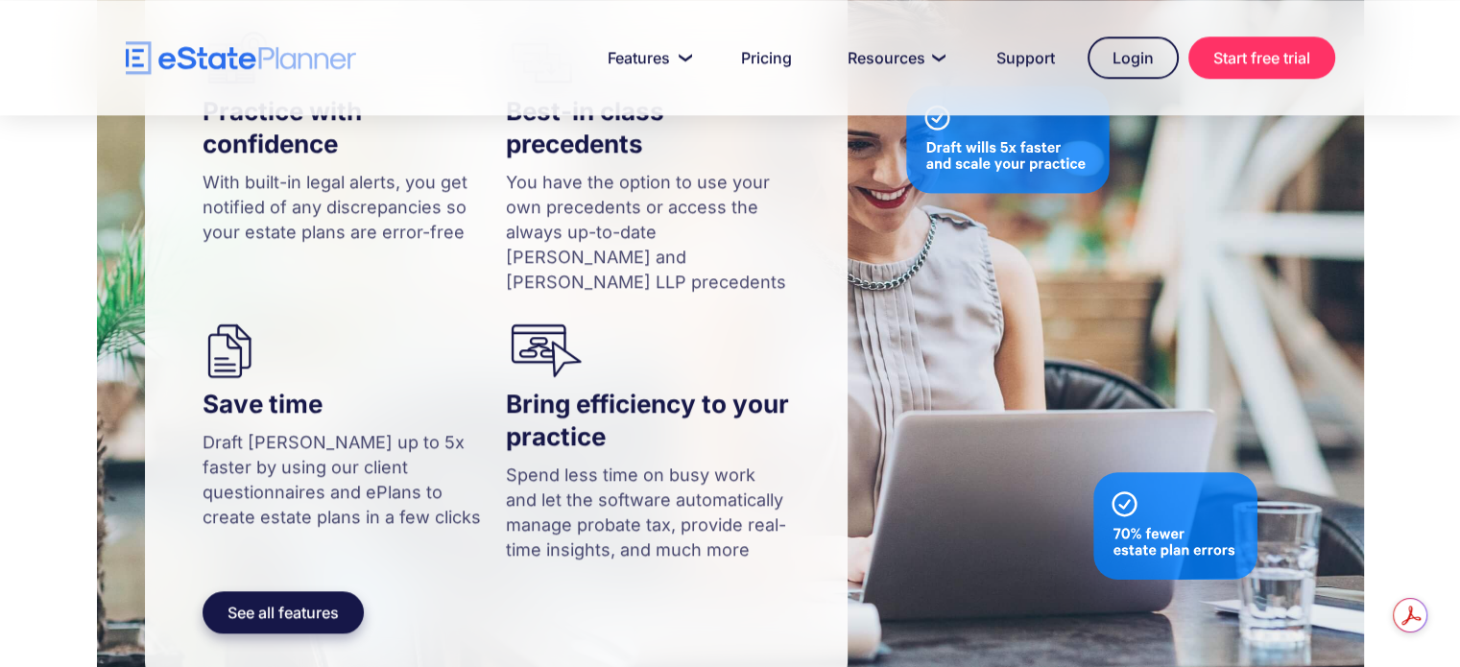
click at [299, 591] on link "See all features" at bounding box center [283, 612] width 161 height 42
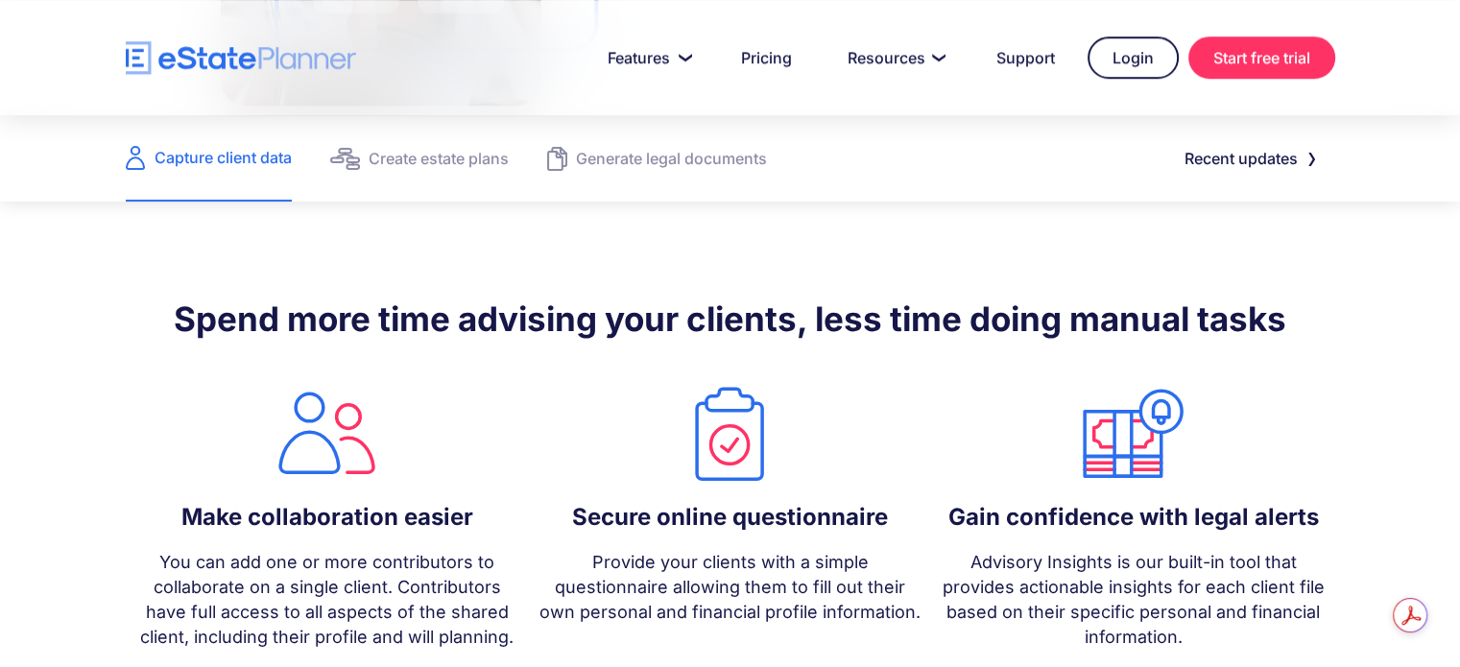
scroll to position [1536, 0]
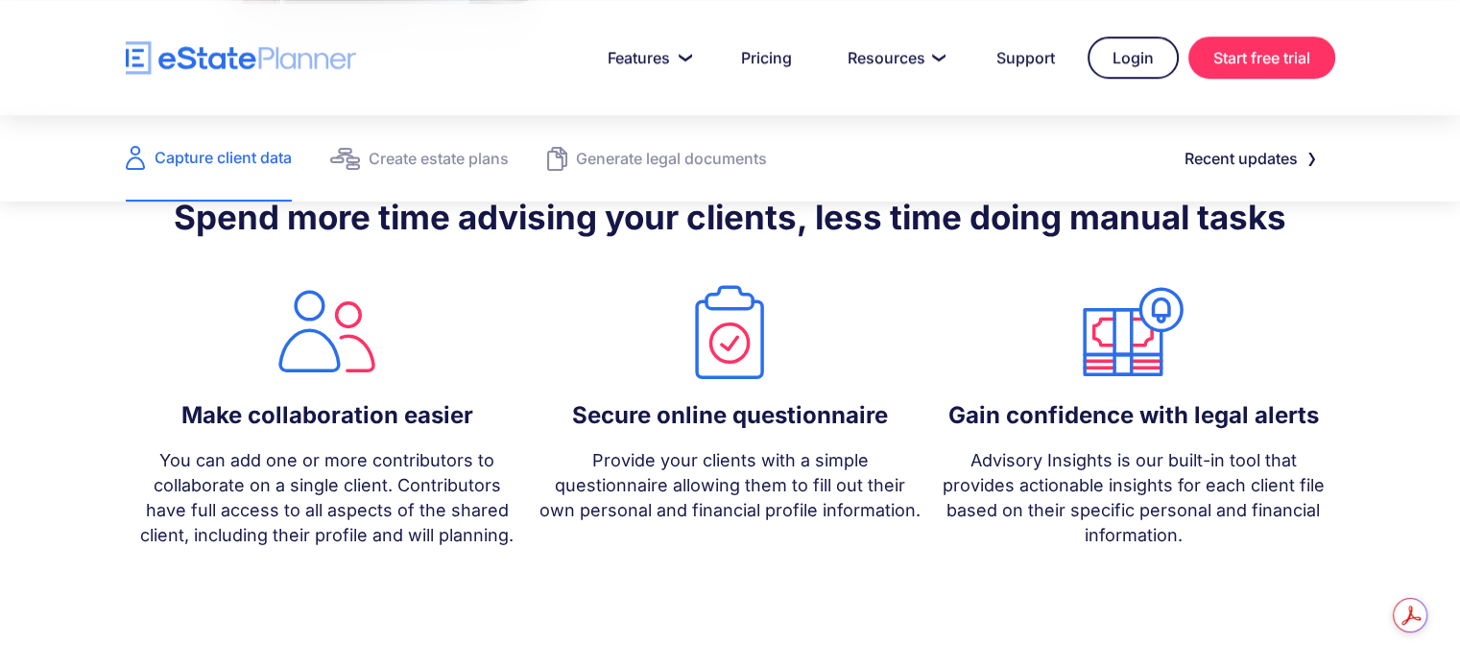
click at [1110, 456] on p "Advisory Insights is our built-in tool that provides actionable insights for ea…" at bounding box center [1133, 498] width 384 height 100
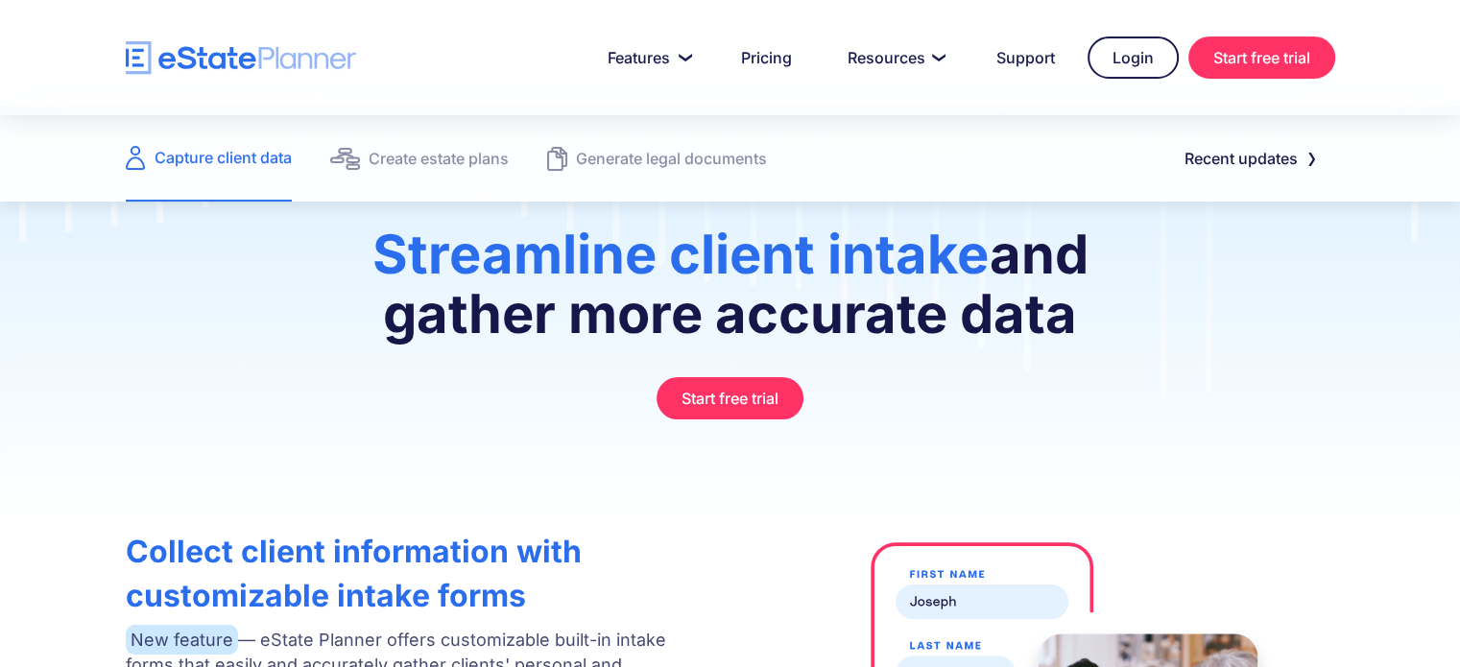
scroll to position [0, 0]
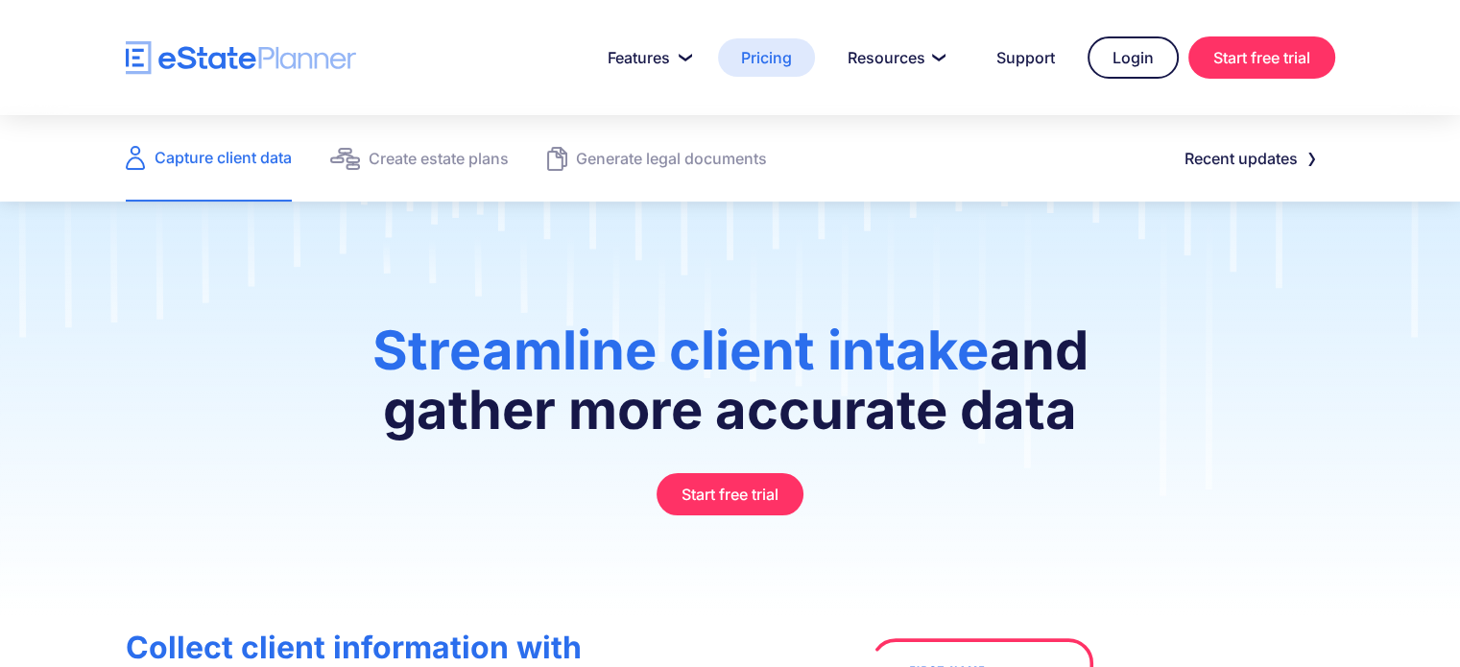
click at [783, 54] on link "Pricing" at bounding box center [766, 57] width 97 height 38
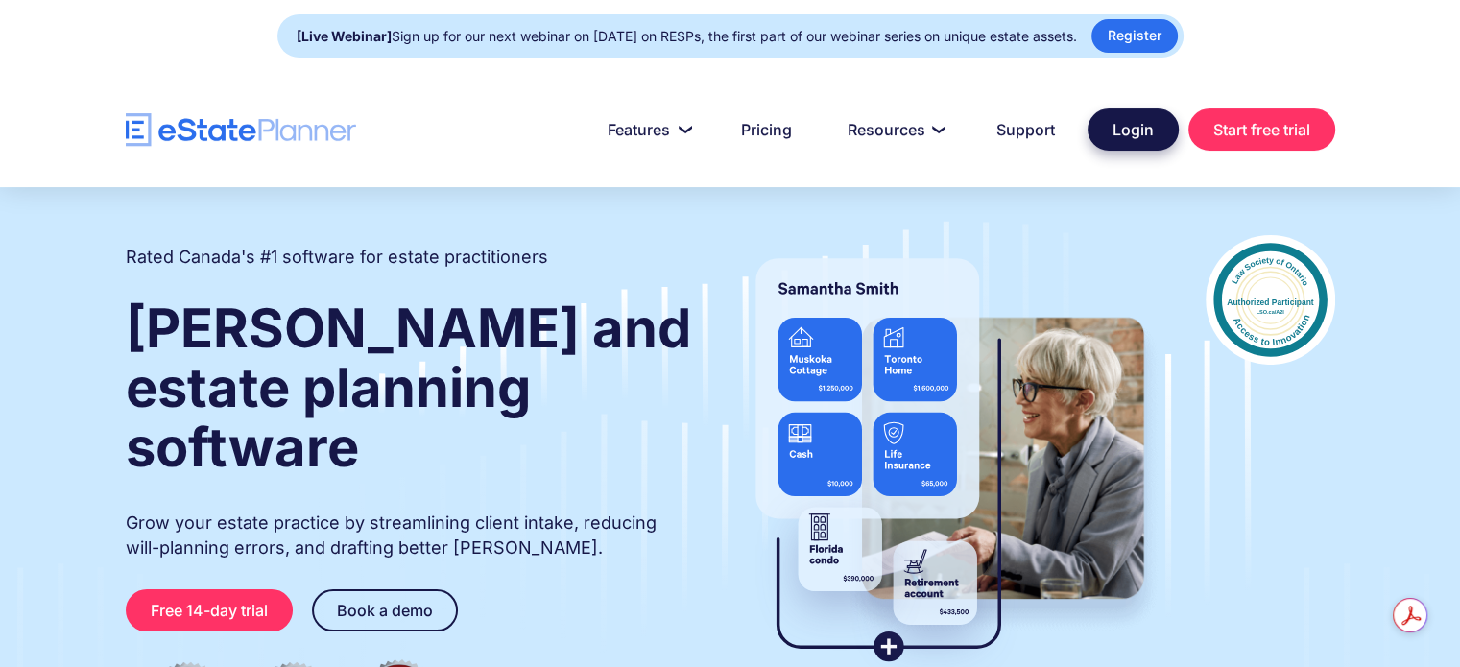
click at [1137, 127] on link "Login" at bounding box center [1133, 129] width 91 height 42
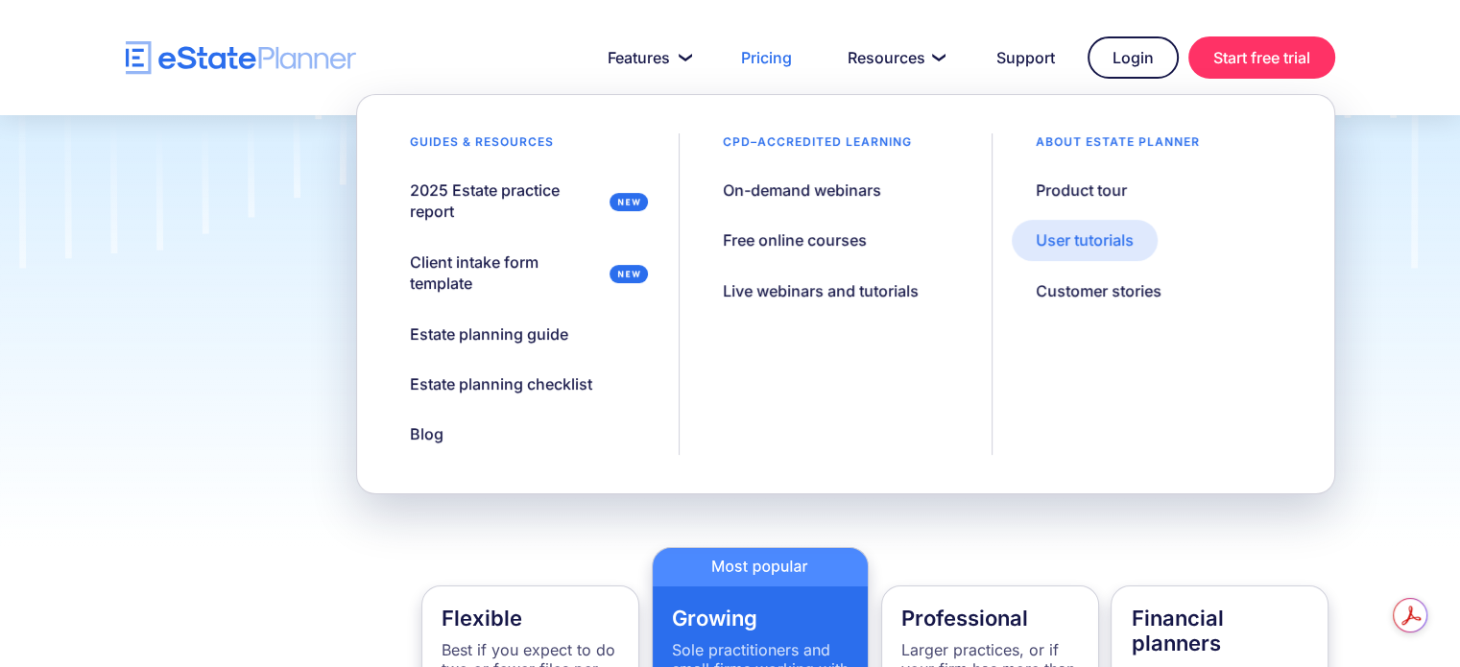
click at [1071, 234] on div "User tutorials" at bounding box center [1085, 239] width 98 height 21
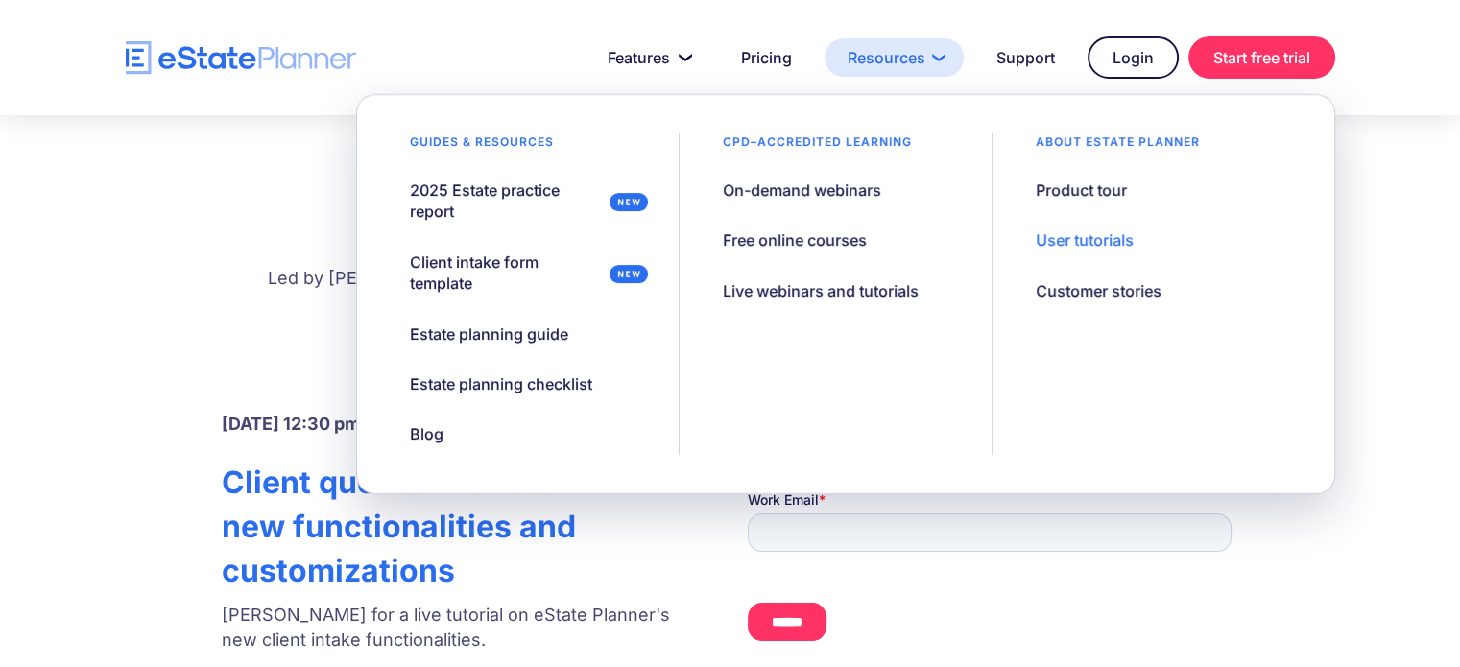
click at [888, 69] on link "Resources" at bounding box center [894, 57] width 139 height 38
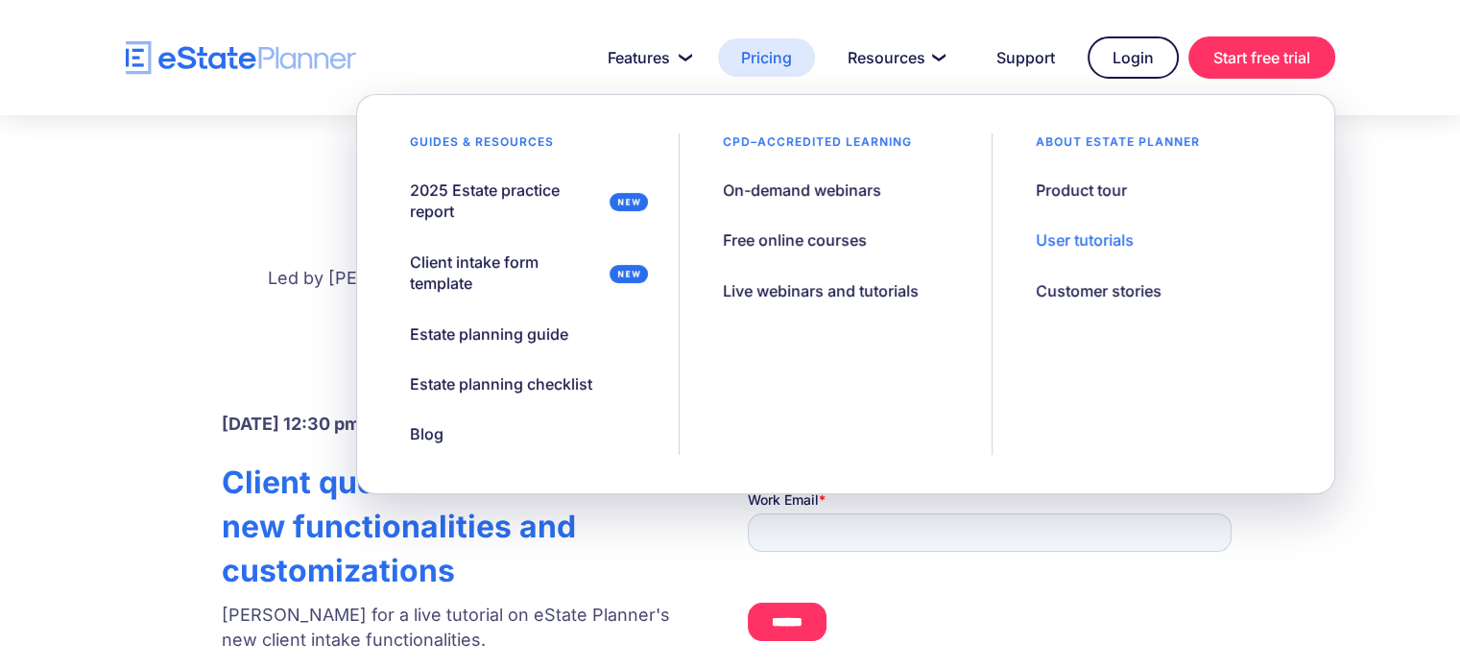
click at [786, 61] on link "Pricing" at bounding box center [766, 57] width 97 height 38
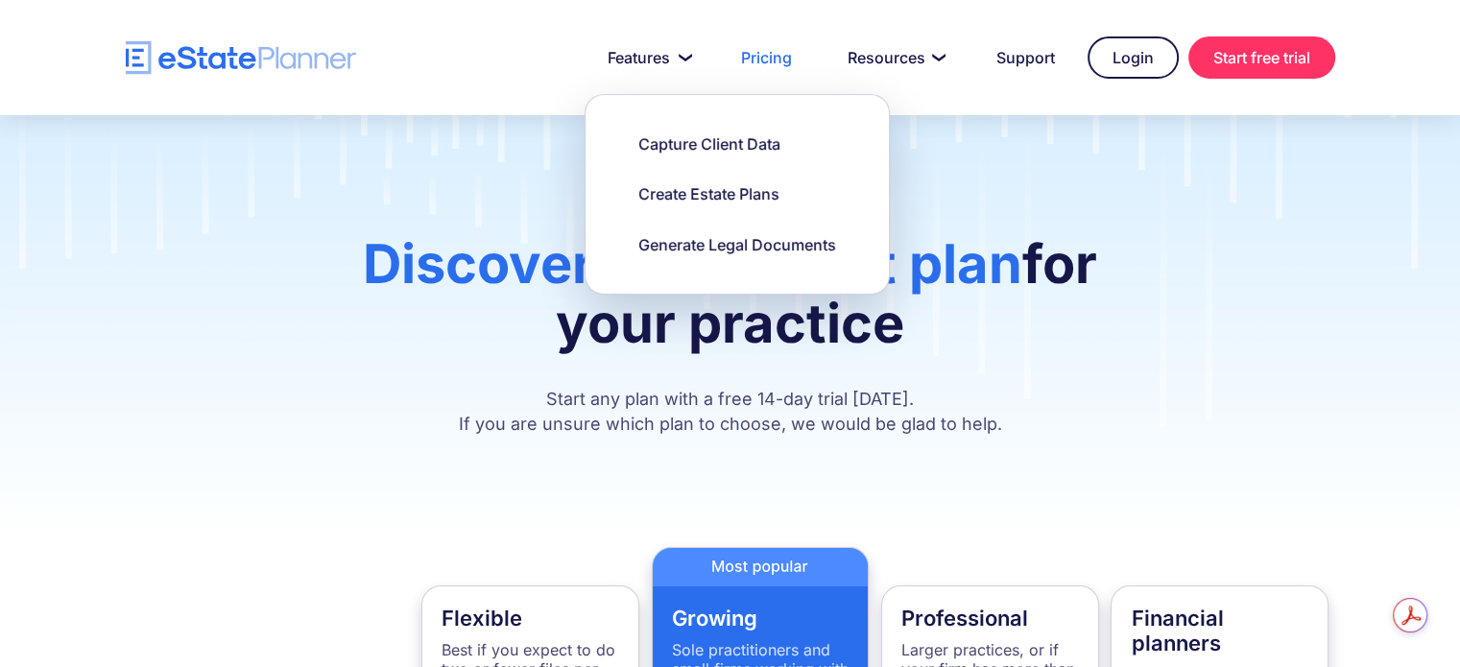
click at [298, 58] on img "home" at bounding box center [241, 58] width 230 height 34
